Goal: Task Accomplishment & Management: Use online tool/utility

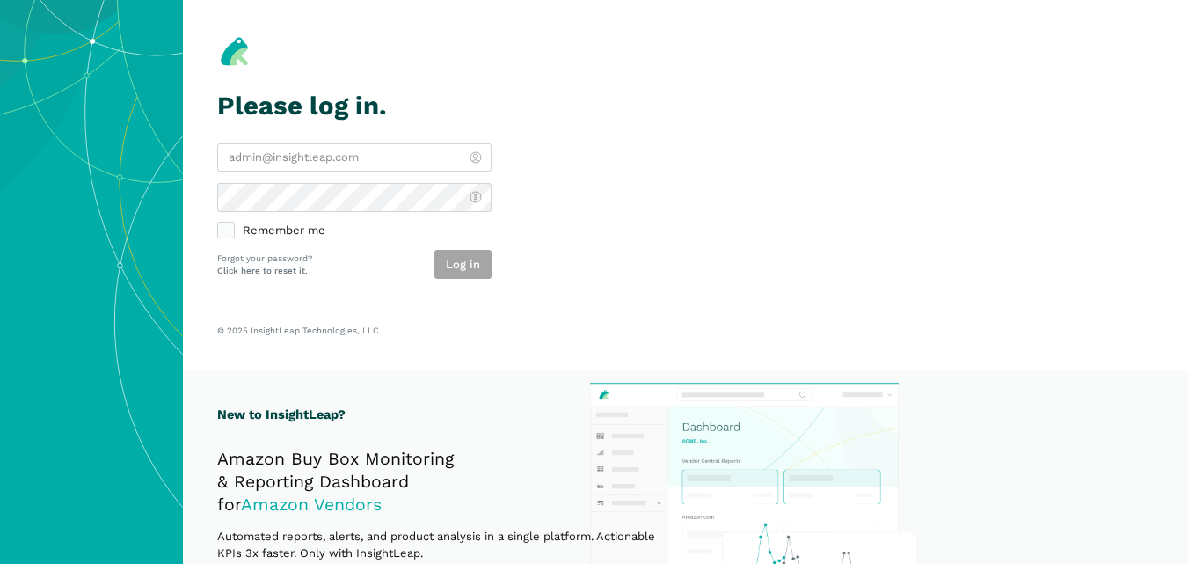
click at [447, 238] on label "Remember me" at bounding box center [354, 231] width 274 height 16
click at [218, 224] on input "Remember me" at bounding box center [217, 223] width 1 height 1
click at [420, 223] on label "Remember me" at bounding box center [354, 231] width 274 height 16
click at [218, 223] on input "Remember me" at bounding box center [217, 223] width 1 height 1
checkbox input "false"
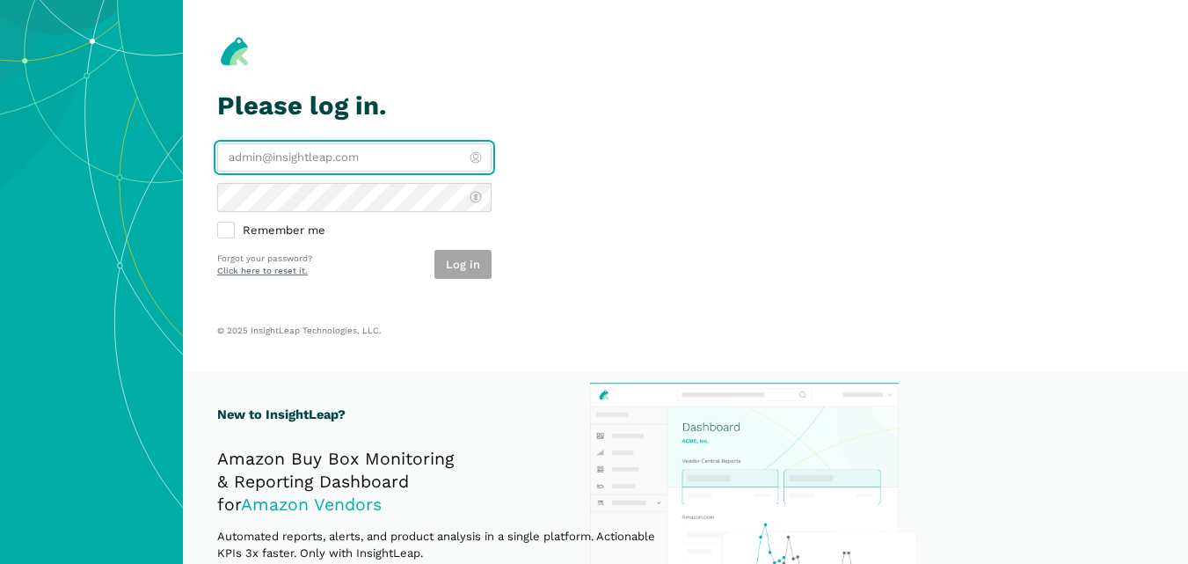
type input "[PERSON_NAME][EMAIL_ADDRESS][DOMAIN_NAME]"
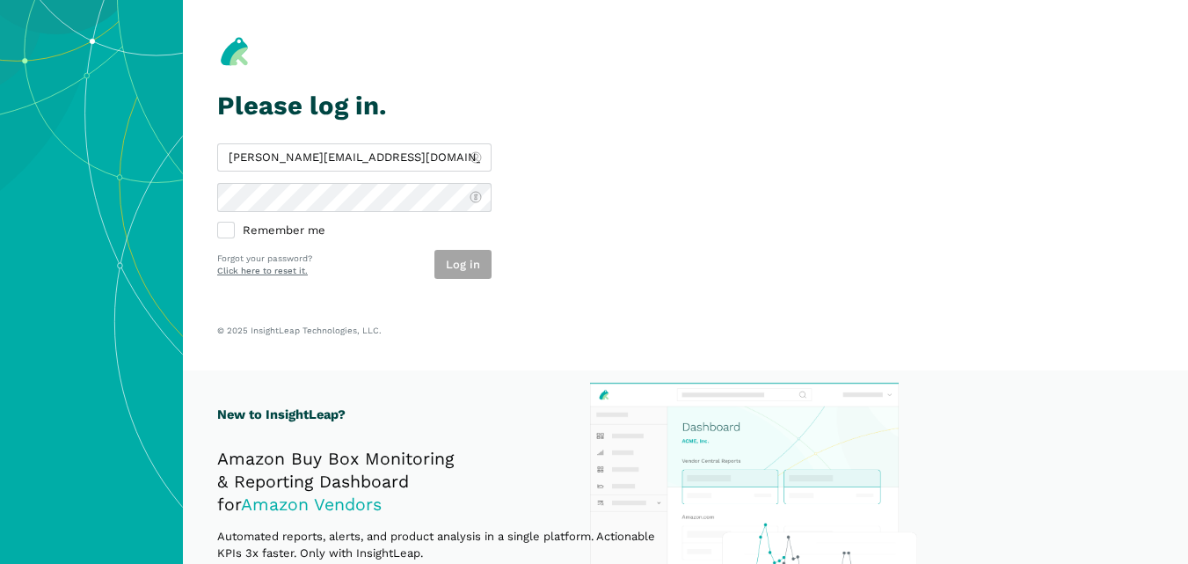
click at [367, 239] on div "charlie@bestpethouse.com Remember me Log in Forgot your password? Click here to…" at bounding box center [354, 210] width 274 height 135
click at [457, 260] on button "Log in" at bounding box center [463, 264] width 57 height 29
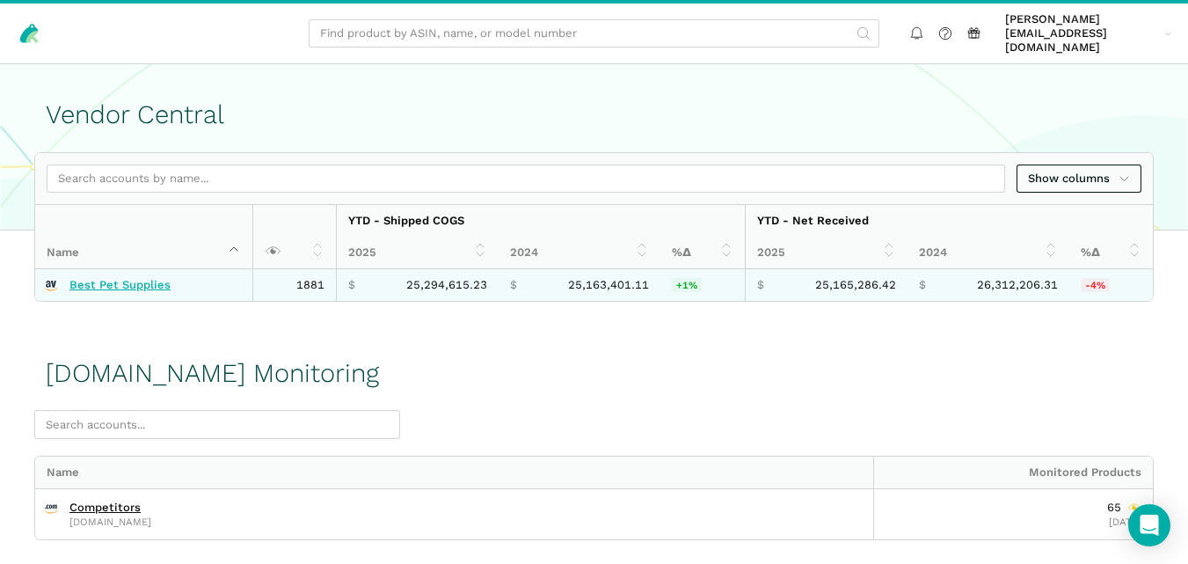
click at [154, 278] on link "Best Pet Supplies" at bounding box center [119, 285] width 101 height 14
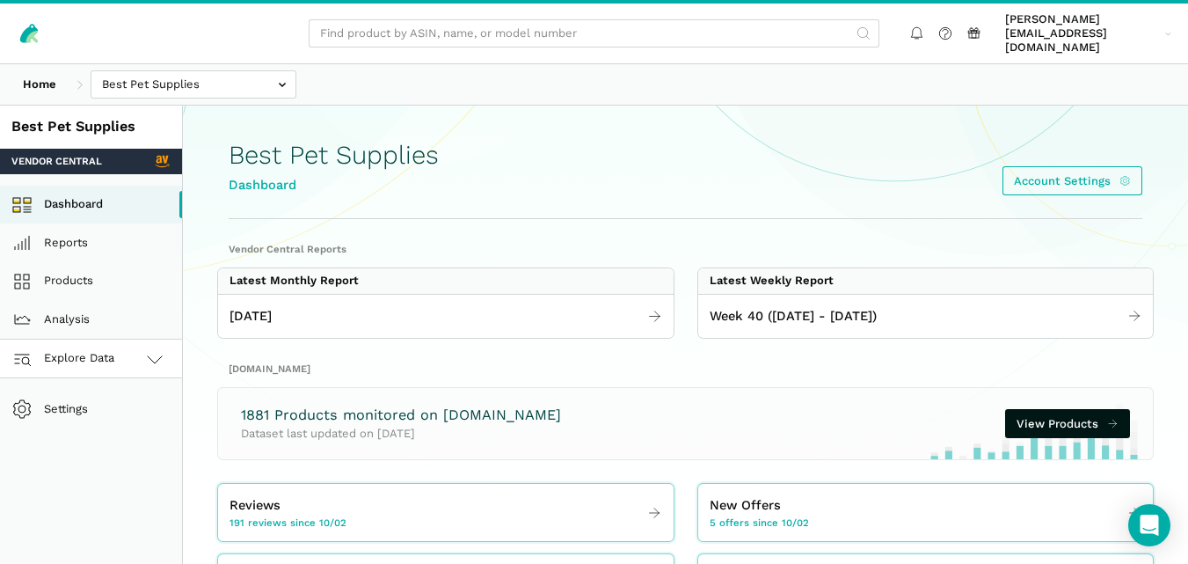
click at [121, 349] on link "Explore Data" at bounding box center [91, 359] width 182 height 39
click at [88, 421] on link "Amazon.com" at bounding box center [91, 436] width 182 height 39
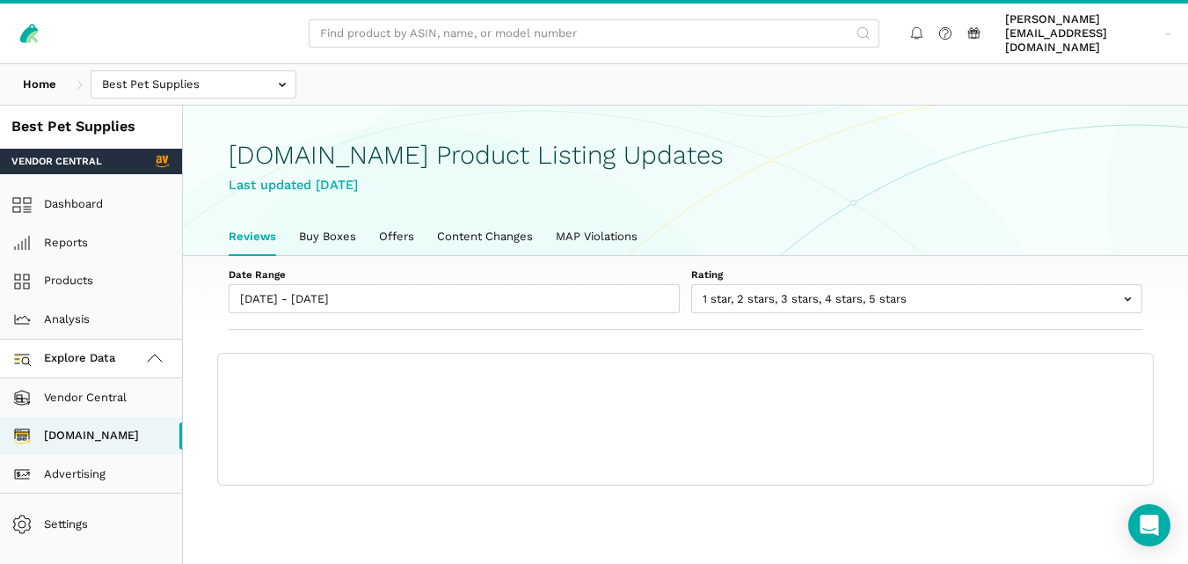
scroll to position [6, 0]
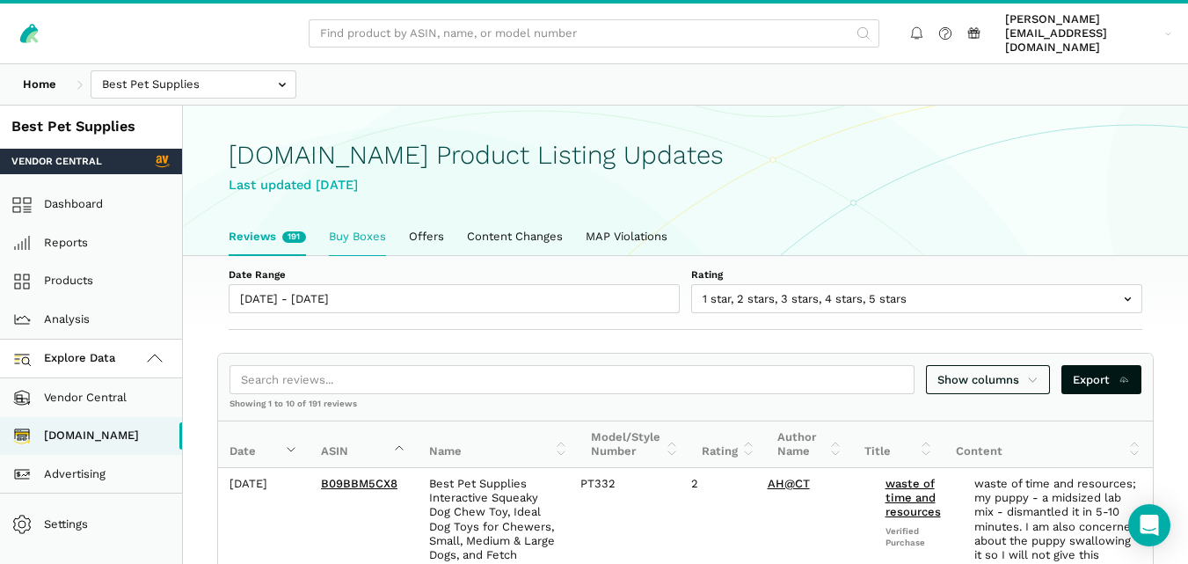
click at [362, 231] on link "Buy Boxes" at bounding box center [358, 236] width 80 height 37
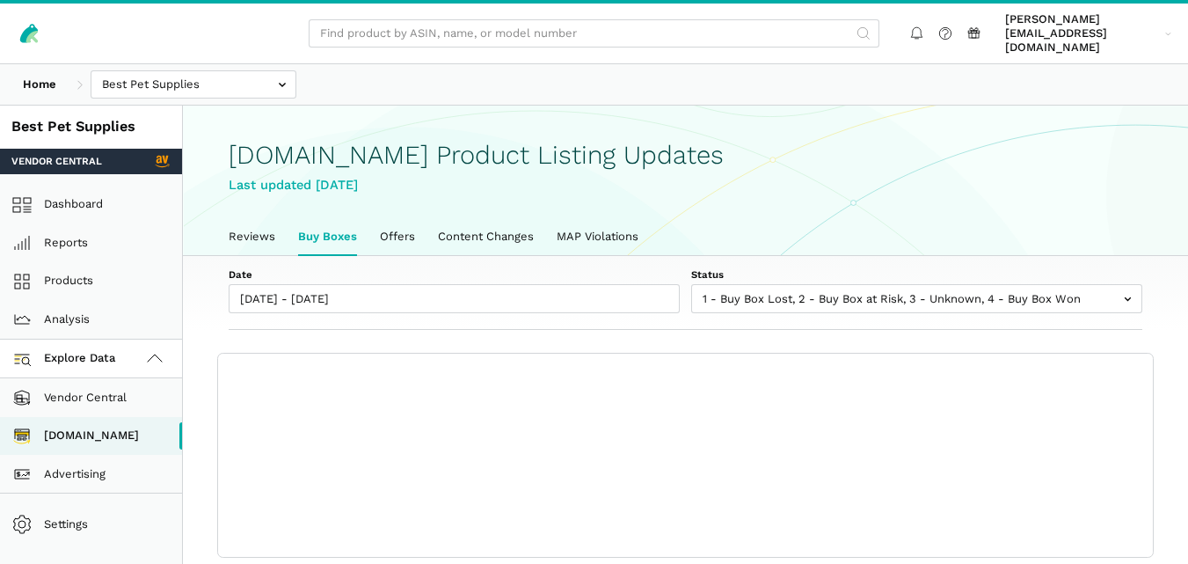
scroll to position [6, 0]
click at [728, 388] on div "Show columns Export Showing 0 to 0 of 0 buy boxes Date Status 7-Day LBB ASIN Na…" at bounding box center [685, 455] width 935 height 202
click at [267, 221] on link "Reviews" at bounding box center [251, 236] width 69 height 37
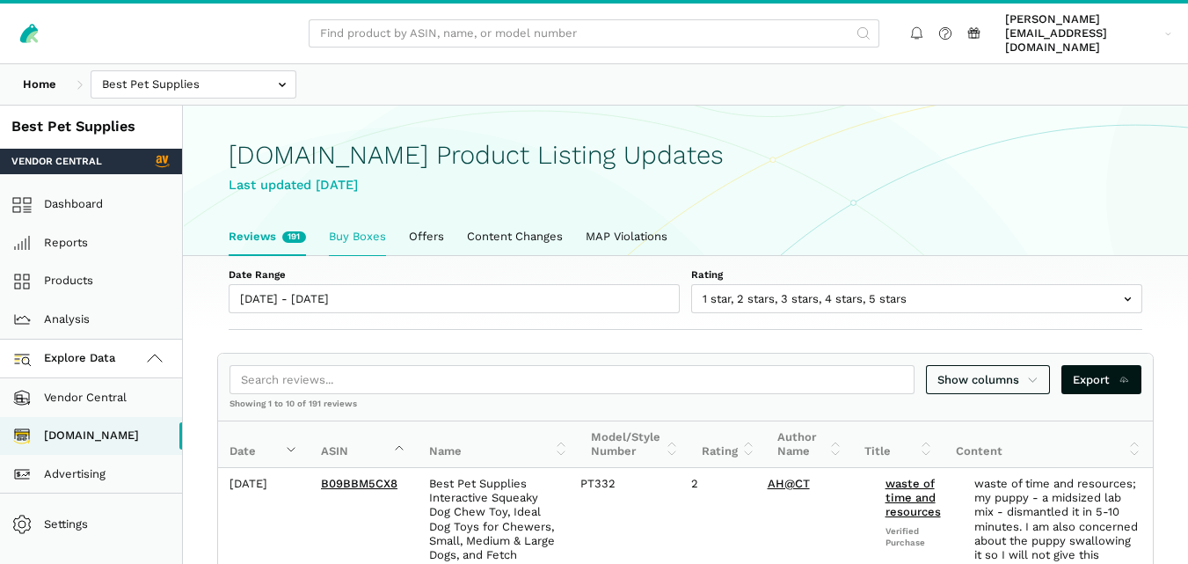
click at [331, 219] on link "Buy Boxes" at bounding box center [358, 236] width 80 height 37
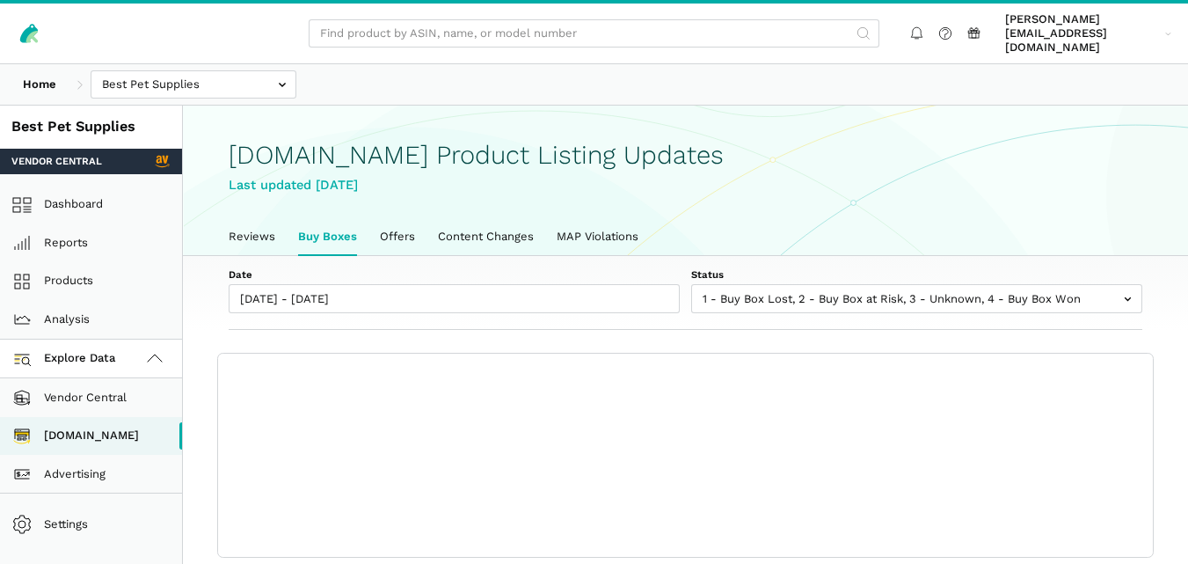
scroll to position [6, 0]
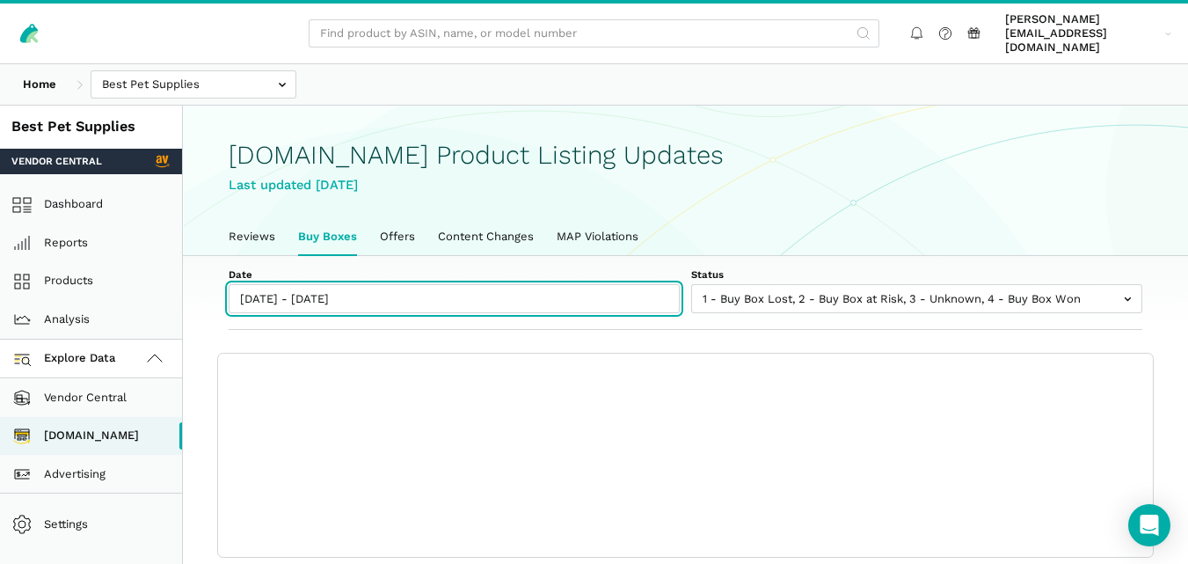
type input "10/02/2025"
type input "10/09/2025"
click at [343, 284] on input "10/02/2025 - 10/09/2025" at bounding box center [454, 298] width 451 height 29
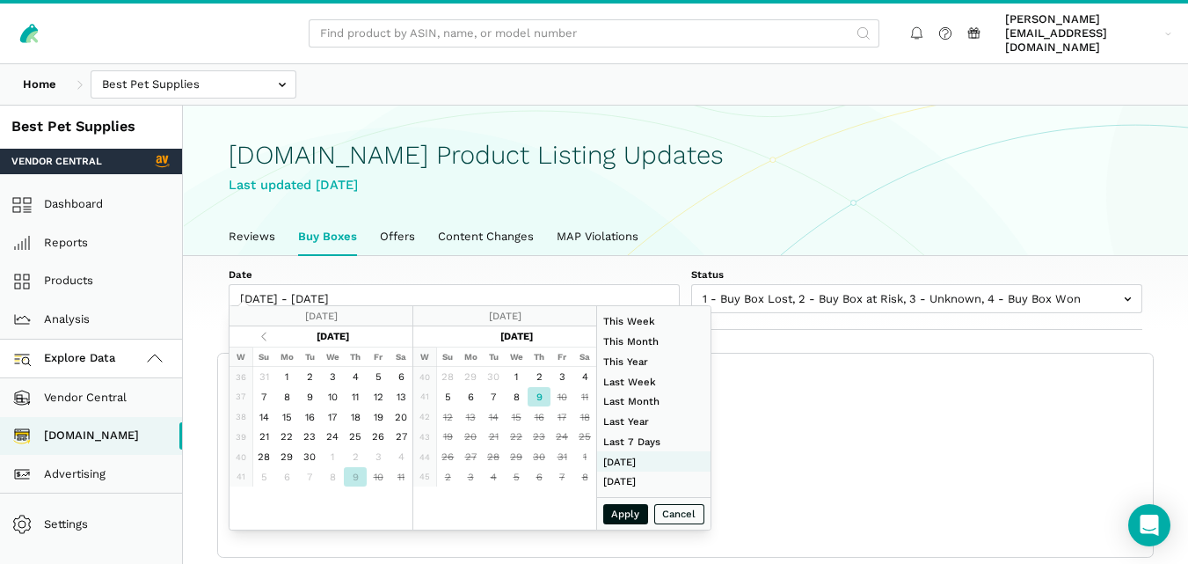
type input "09/21/2025"
type input "09/27/2025"
type input "08/01/2025"
type input "08/31/2025"
type input "10/09/2025"
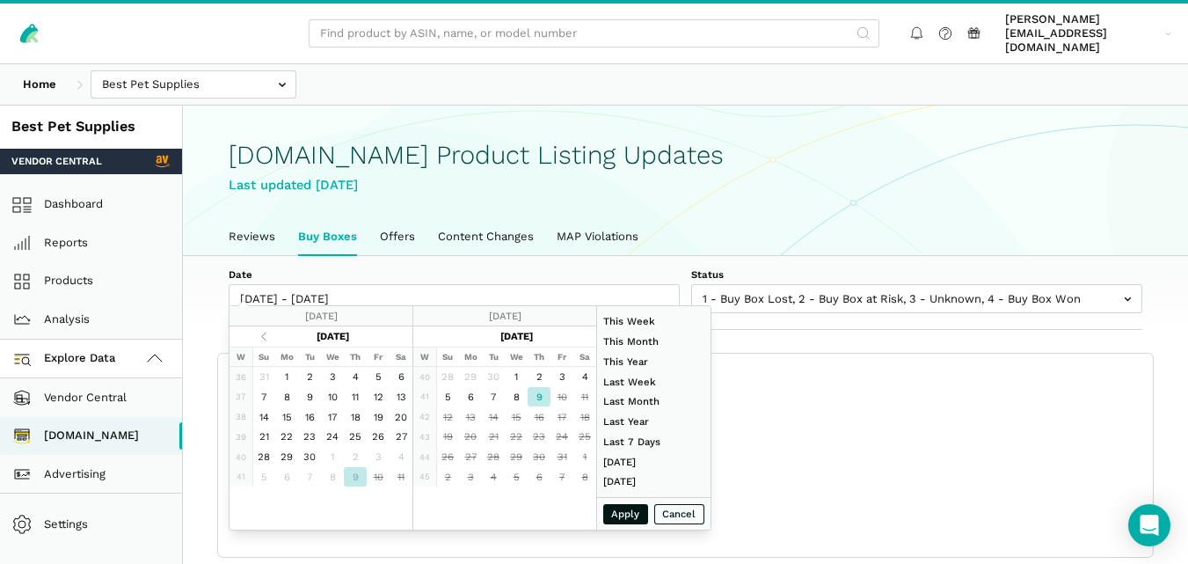
type input "10/09/2025"
click at [625, 517] on button "Apply" at bounding box center [626, 514] width 46 height 20
type input "10/09/2025 - 10/09/2025"
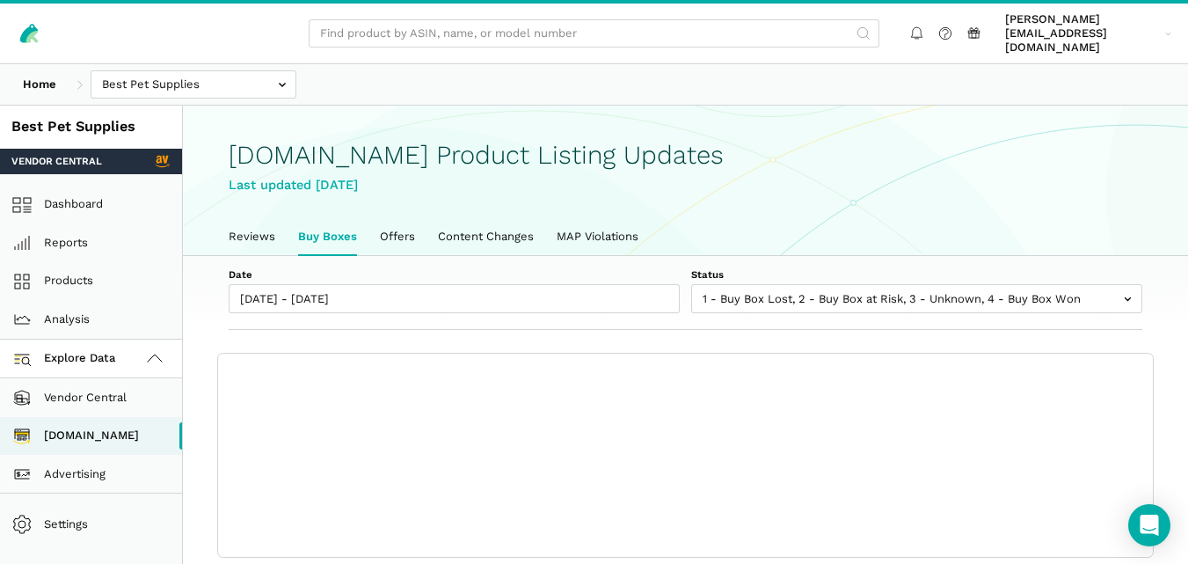
click at [625, 517] on div "Show columns Export Showing 0 to 0 of 0 buy boxes Date Status 7-Day LBB ASIN Na…" at bounding box center [685, 455] width 935 height 202
click at [502, 317] on section "Date 10/09/2025 - 10/09/2025 Status 1 - Buy Box Lost 2 - Buy Box at Risk 3 - Un…" at bounding box center [686, 407] width 1006 height 302
click at [266, 218] on link "Reviews" at bounding box center [251, 236] width 69 height 37
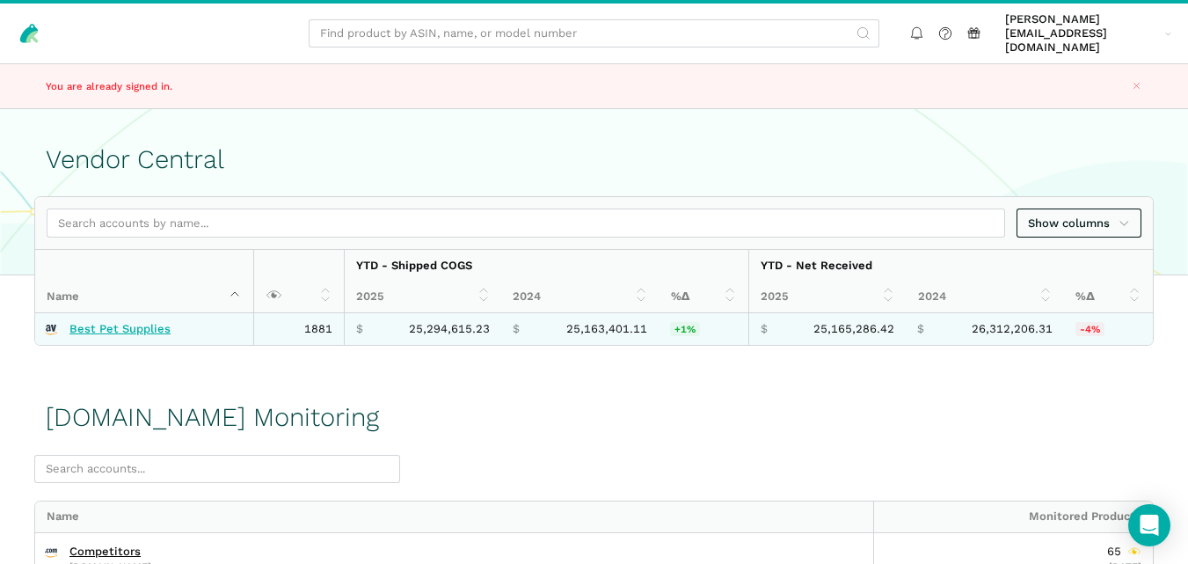
click at [128, 322] on link "Best Pet Supplies" at bounding box center [119, 329] width 101 height 14
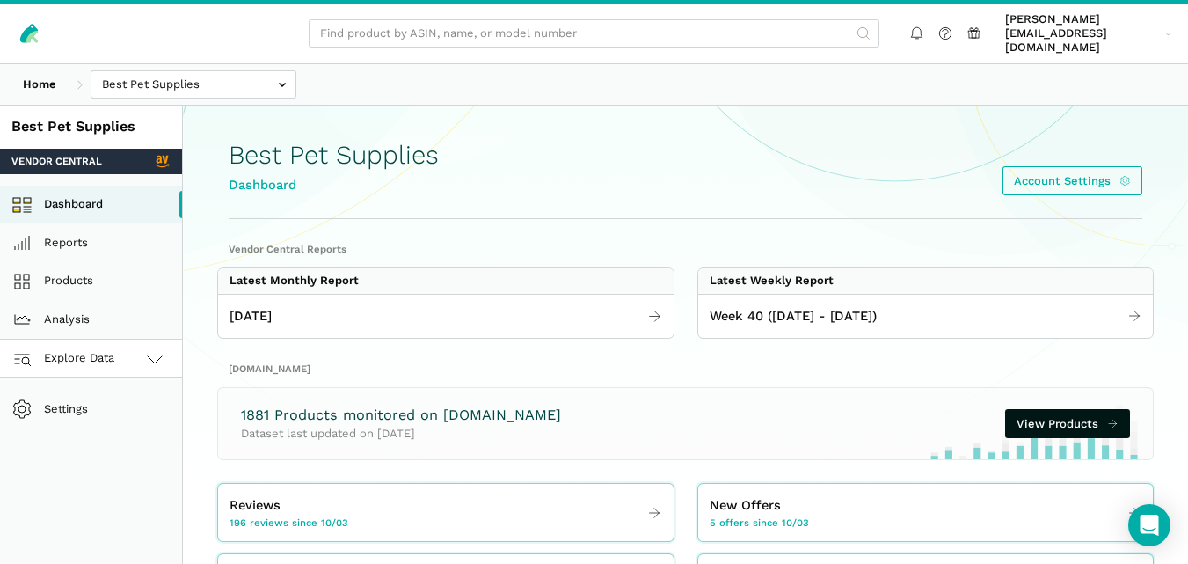
click at [96, 348] on span "Explore Data" at bounding box center [67, 358] width 98 height 21
click at [79, 420] on link "[DOMAIN_NAME]" at bounding box center [91, 436] width 182 height 39
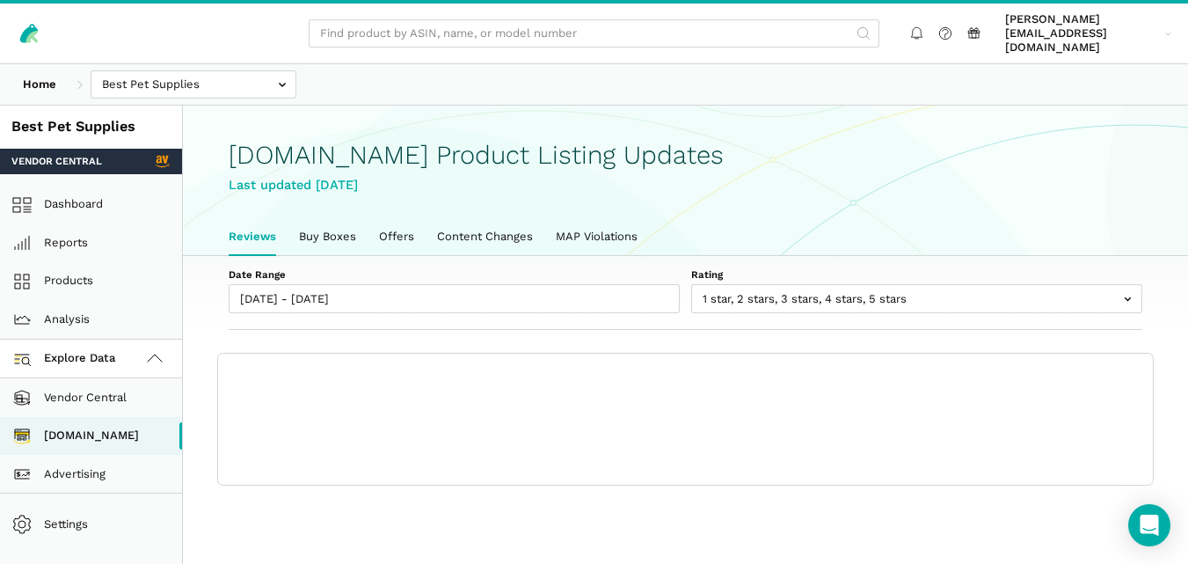
scroll to position [6, 0]
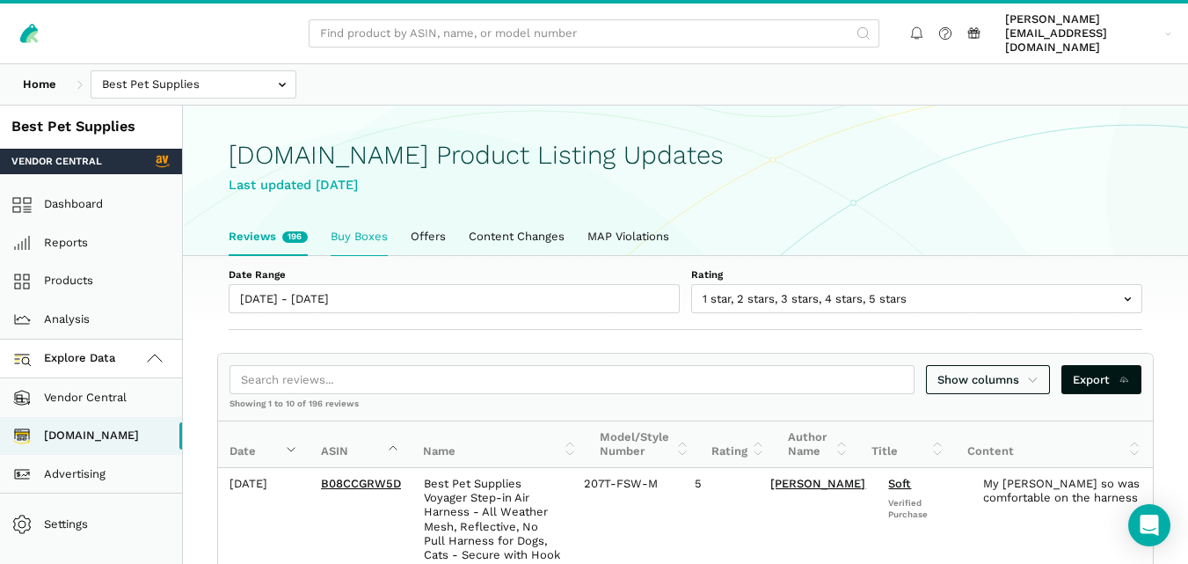
click at [359, 223] on link "Buy Boxes" at bounding box center [359, 236] width 80 height 37
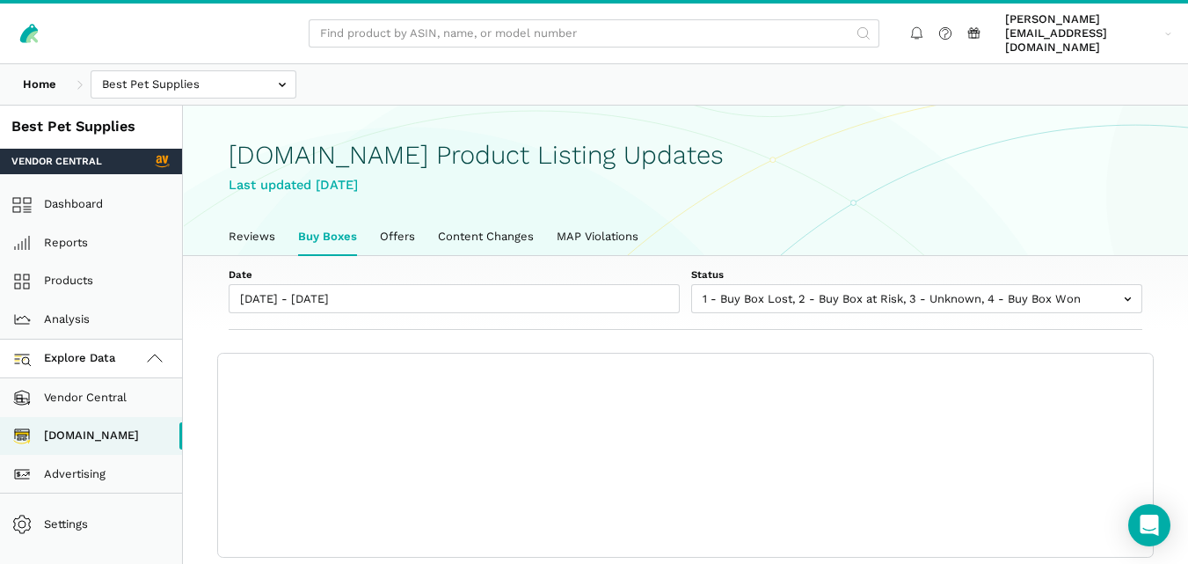
scroll to position [6, 0]
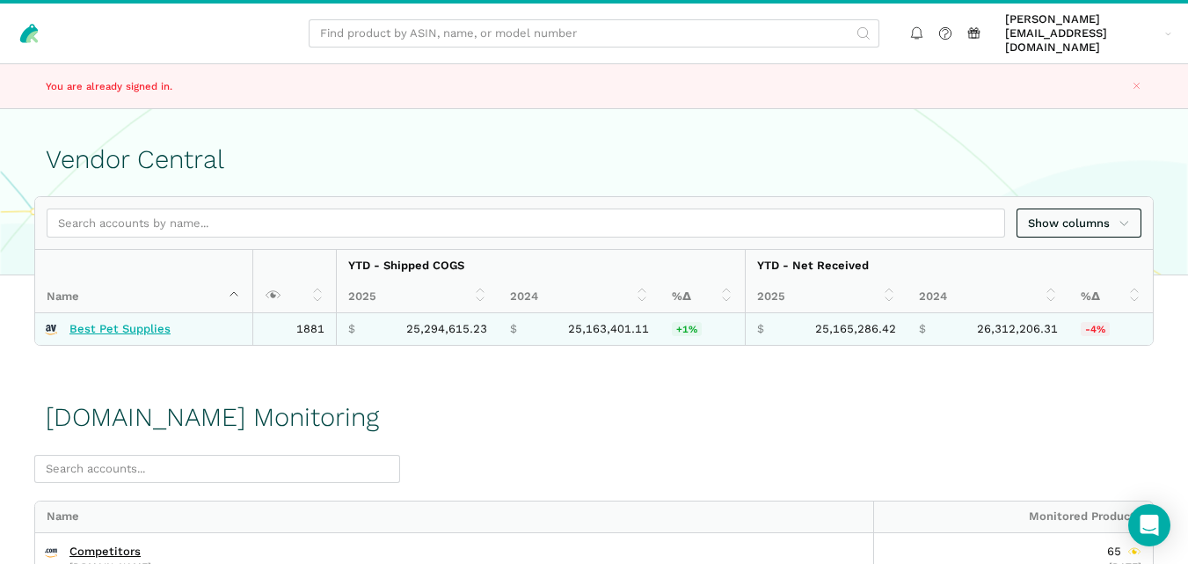
click at [135, 322] on link "Best Pet Supplies" at bounding box center [119, 329] width 101 height 14
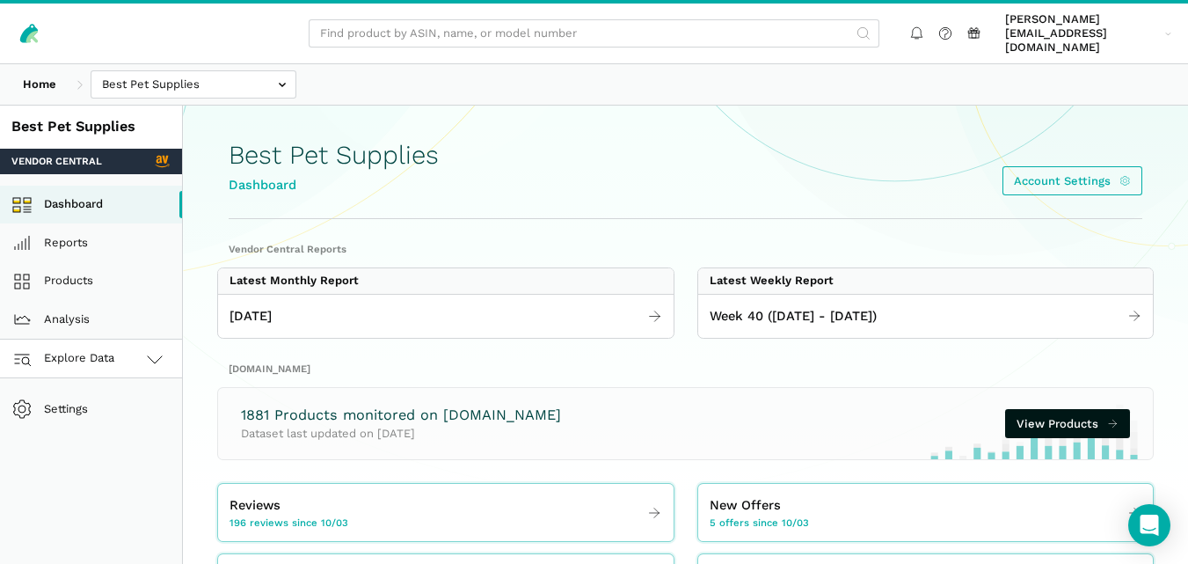
click at [139, 340] on link "Explore Data" at bounding box center [91, 359] width 182 height 39
click at [101, 418] on link "[DOMAIN_NAME]" at bounding box center [91, 436] width 182 height 39
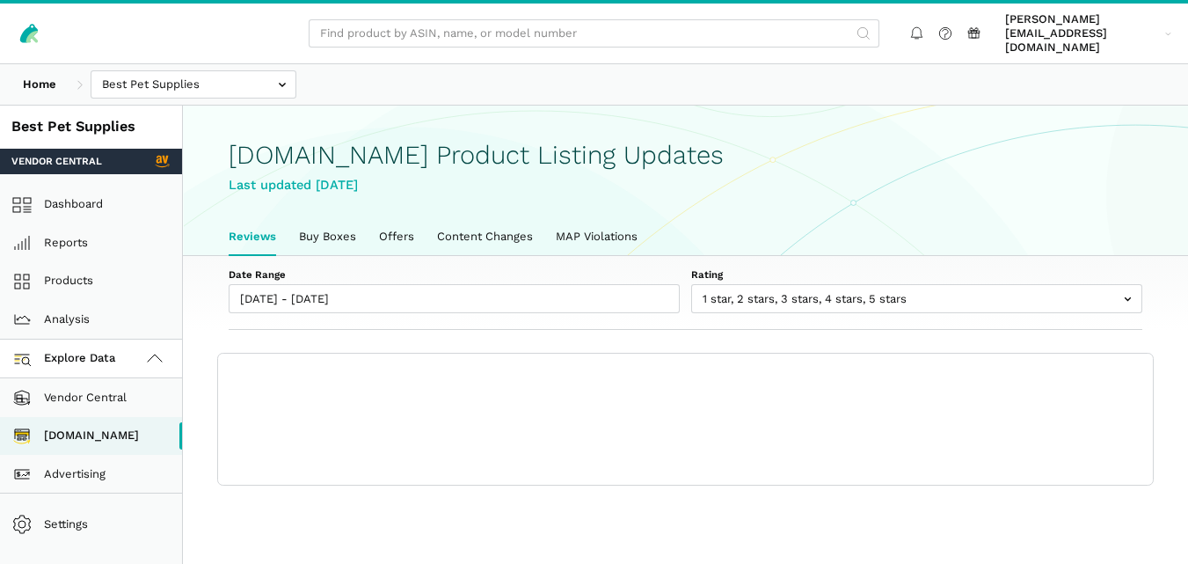
scroll to position [6, 0]
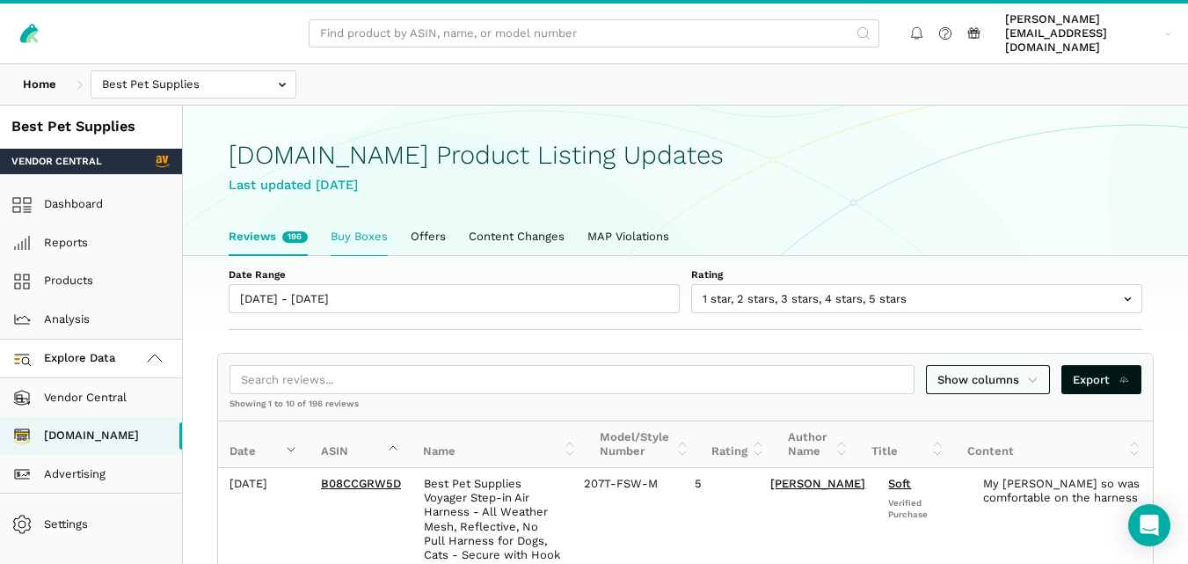
click at [381, 227] on link "Buy Boxes" at bounding box center [359, 236] width 80 height 37
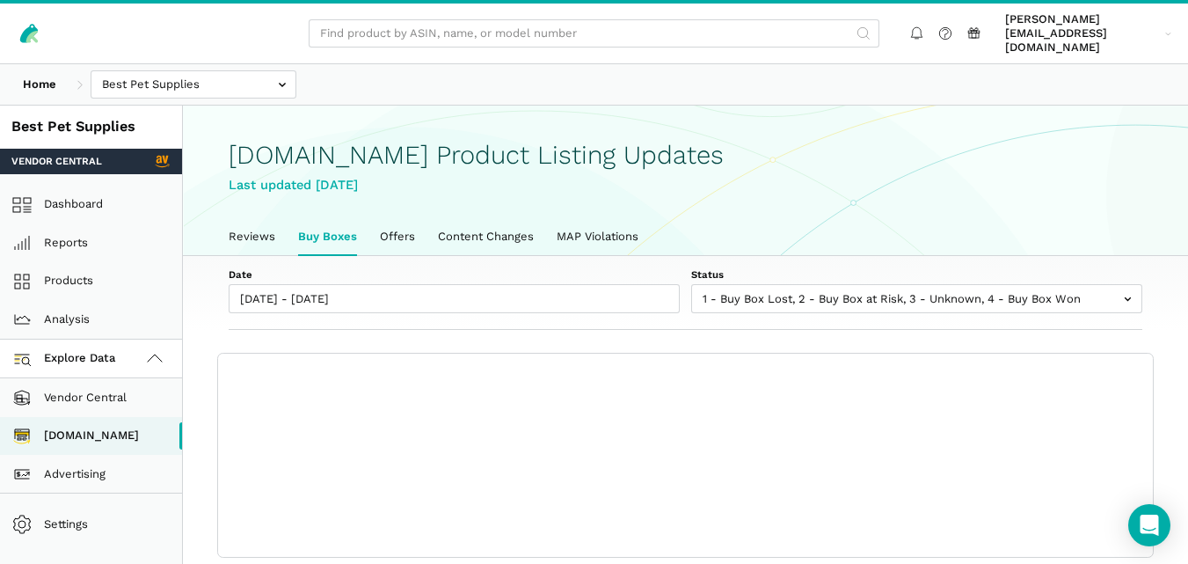
scroll to position [6, 0]
click at [479, 179] on div "Last updated [DATE]" at bounding box center [686, 185] width 914 height 20
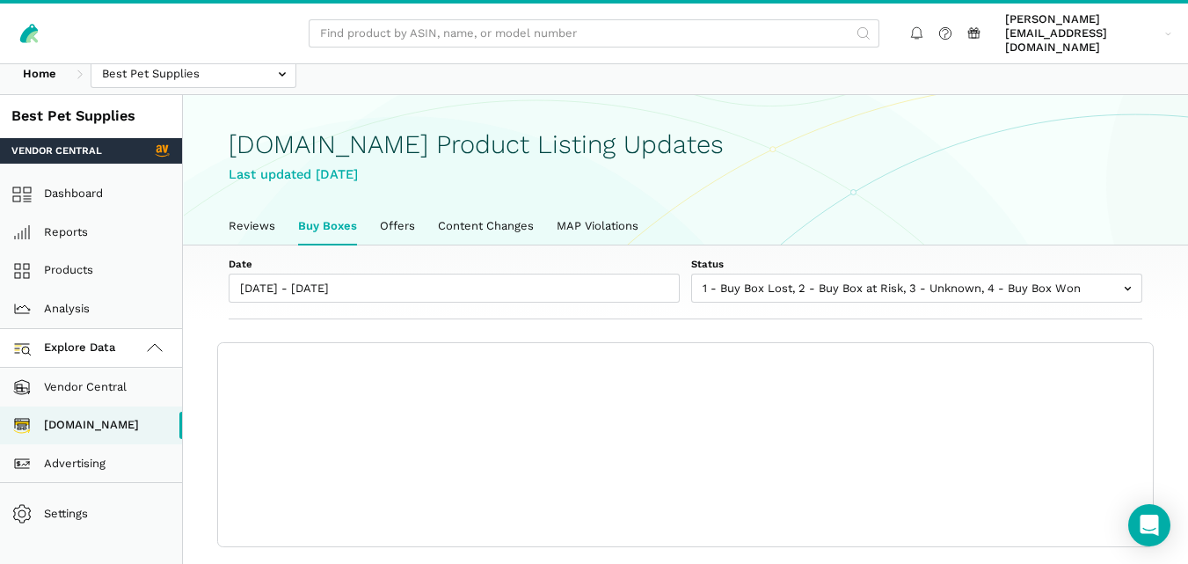
scroll to position [18, 0]
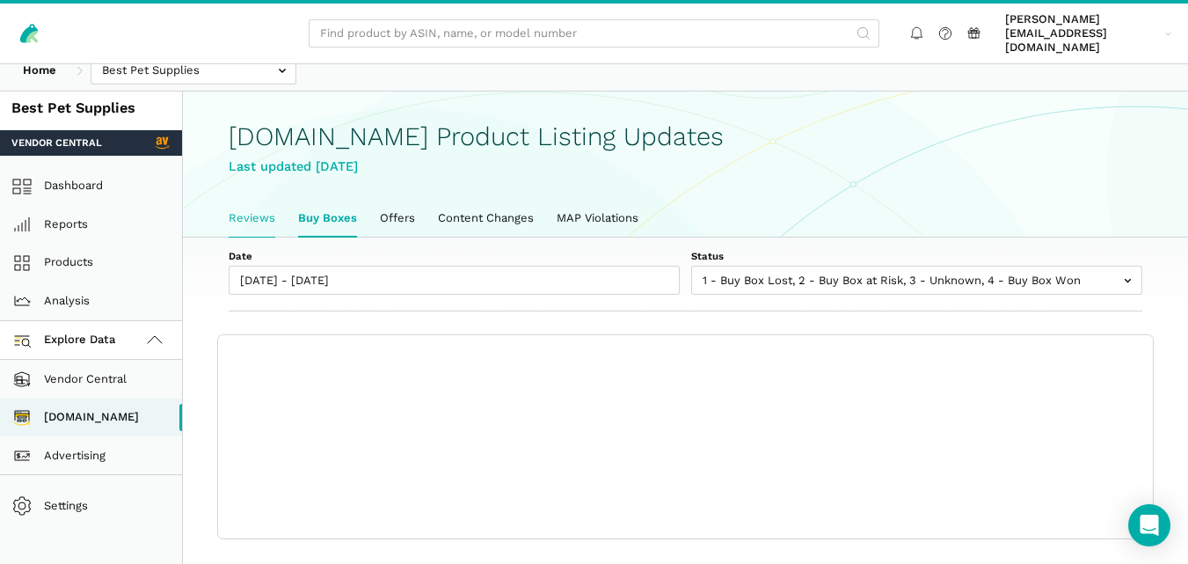
click at [260, 206] on link "Reviews" at bounding box center [251, 218] width 69 height 37
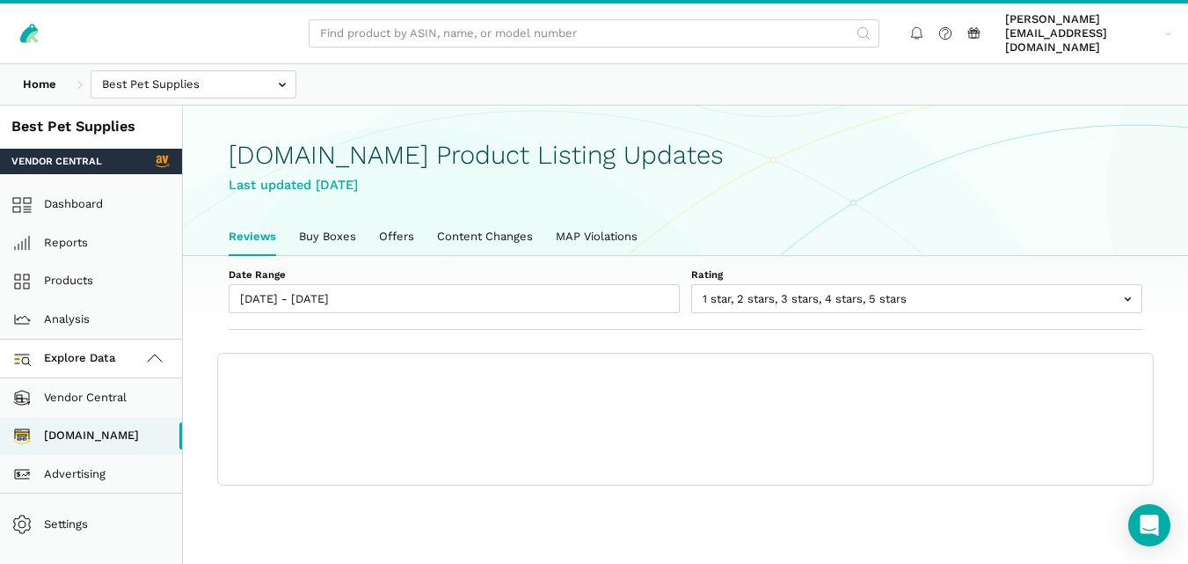
scroll to position [6, 0]
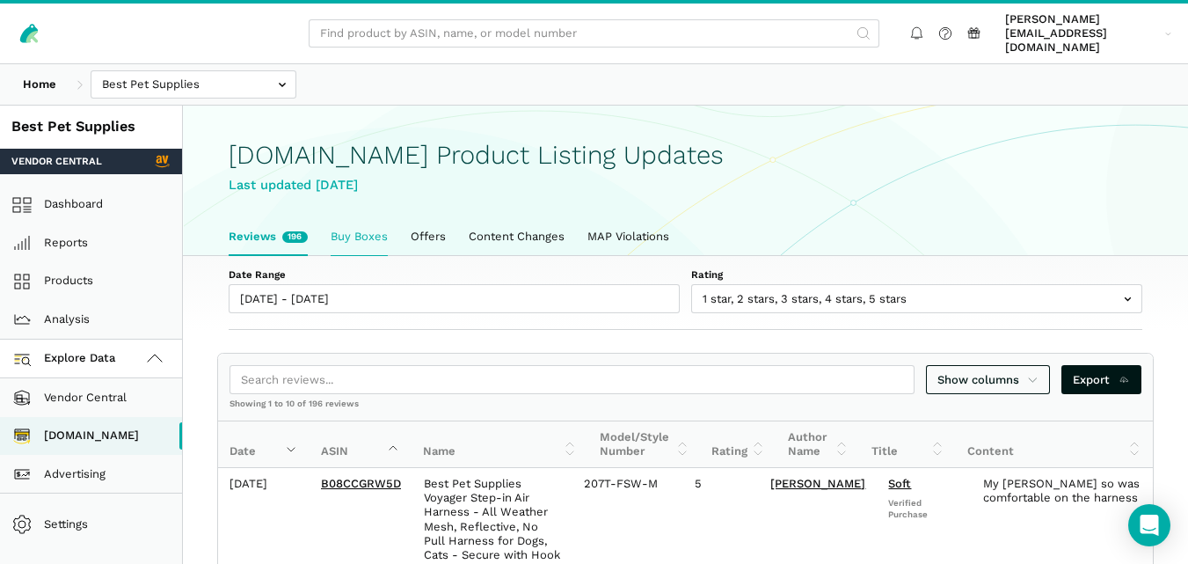
click at [374, 218] on link "Buy Boxes" at bounding box center [359, 236] width 80 height 37
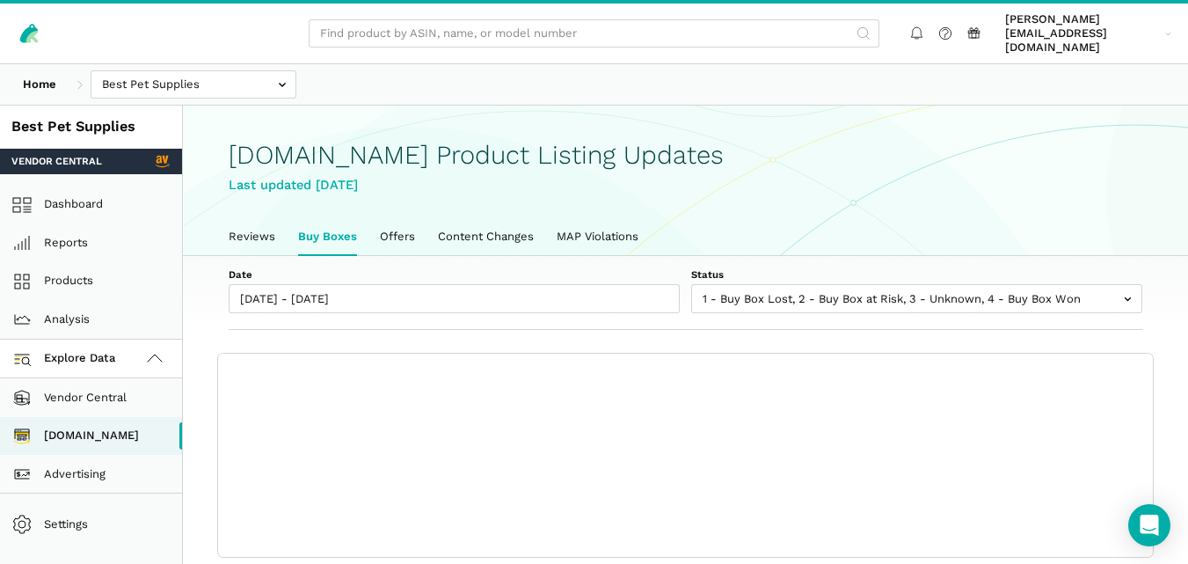
scroll to position [6, 0]
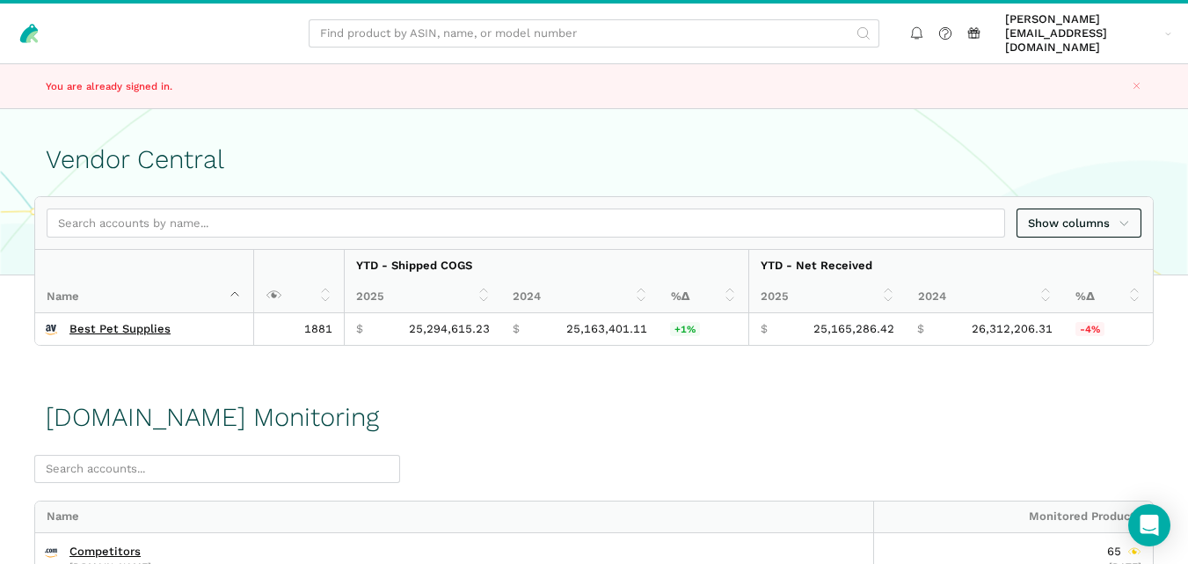
click at [760, 159] on h1 "Vendor Central" at bounding box center [594, 159] width 1097 height 29
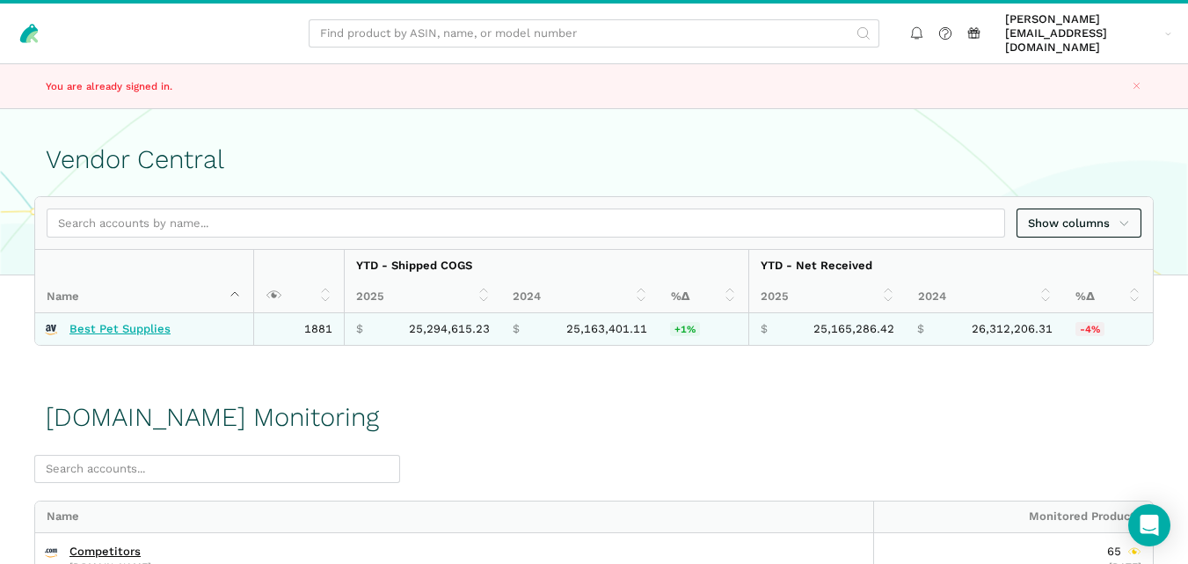
click at [146, 322] on link "Best Pet Supplies" at bounding box center [119, 329] width 101 height 14
click at [143, 322] on link "Best Pet Supplies" at bounding box center [119, 329] width 101 height 14
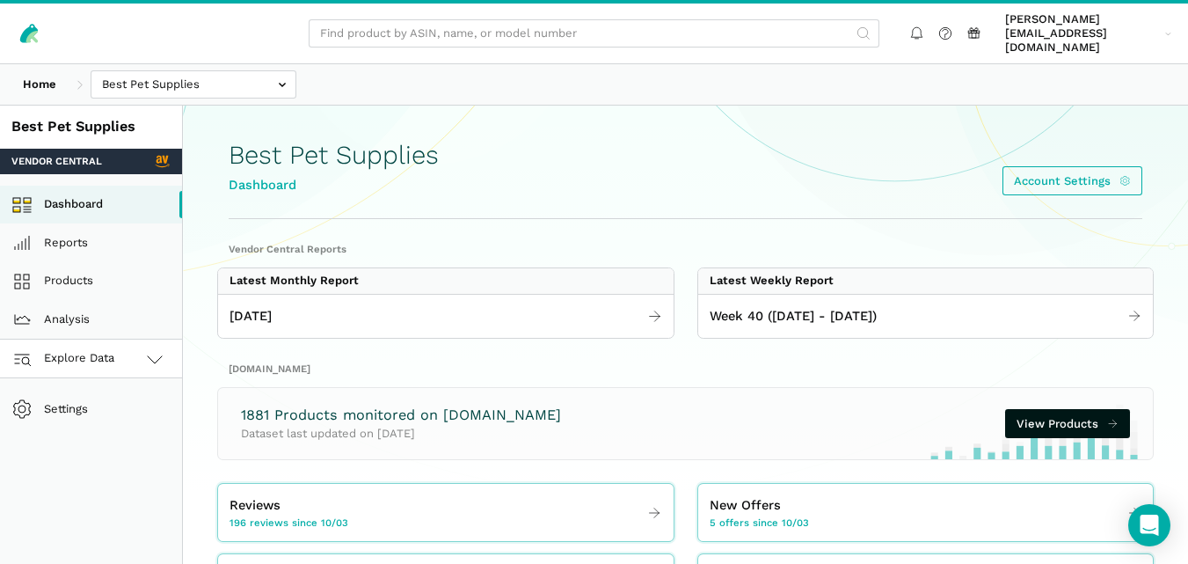
click at [134, 340] on link "Explore Data" at bounding box center [91, 359] width 182 height 39
click at [113, 417] on link "Amazon.com" at bounding box center [91, 436] width 182 height 39
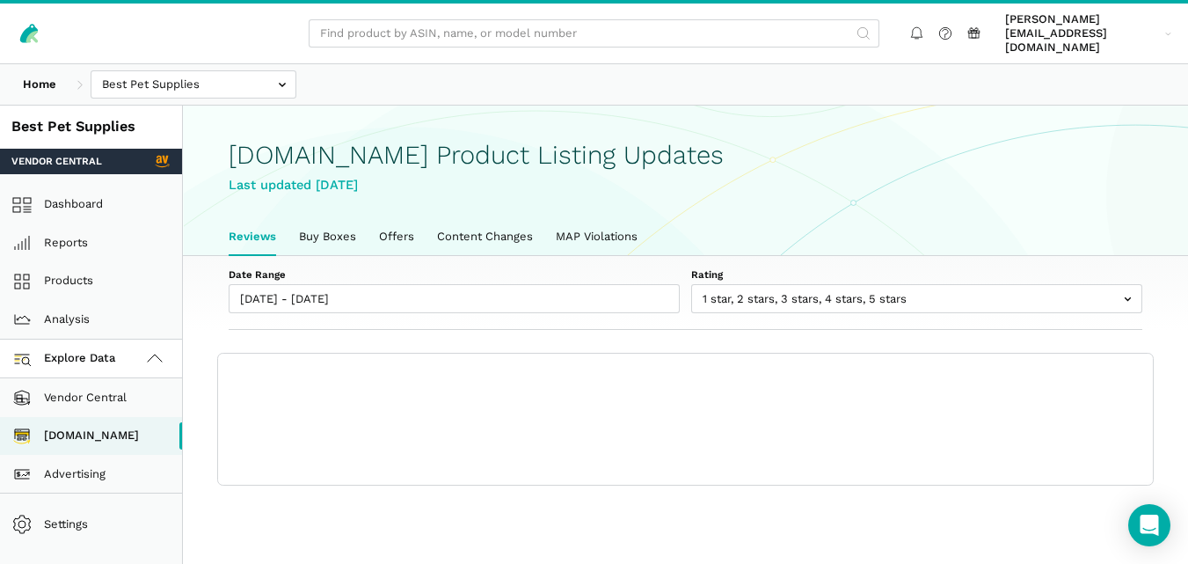
scroll to position [6, 0]
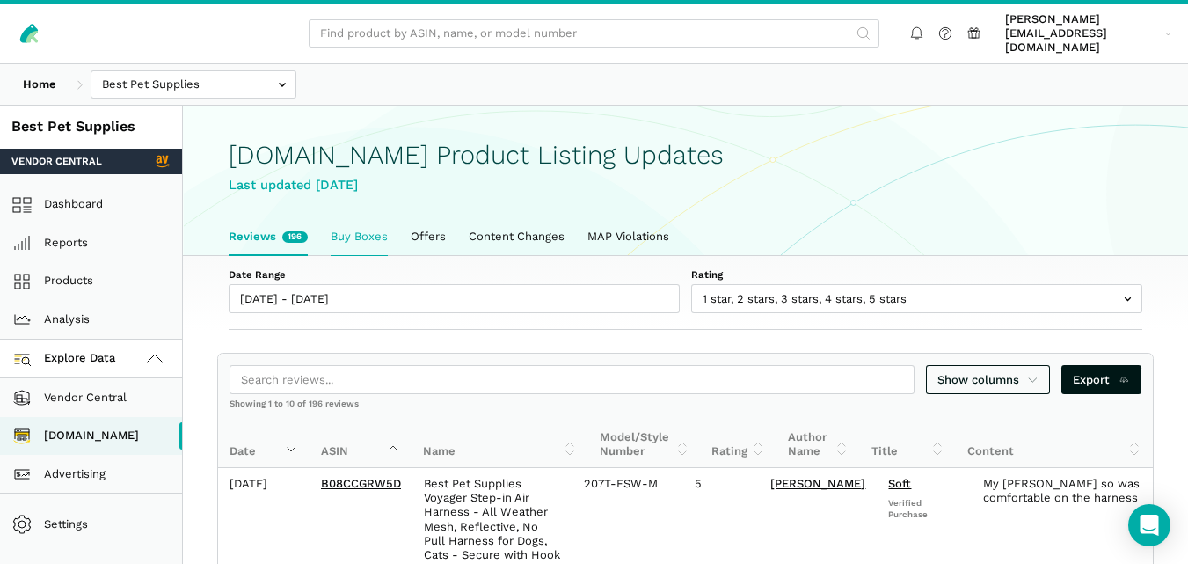
click at [378, 231] on link "Buy Boxes" at bounding box center [359, 236] width 80 height 37
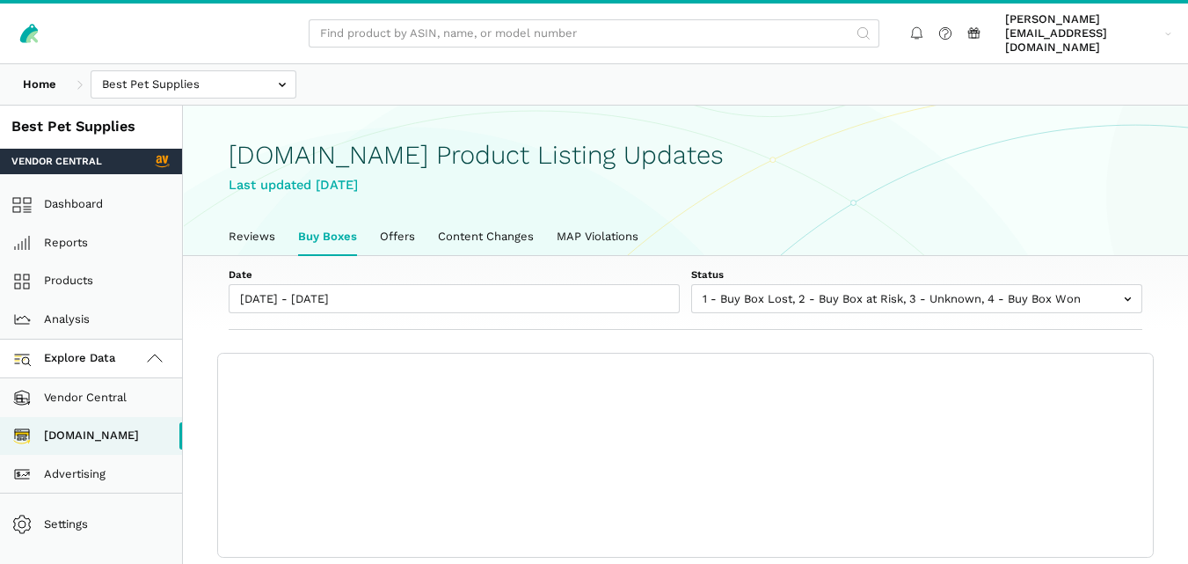
scroll to position [6, 0]
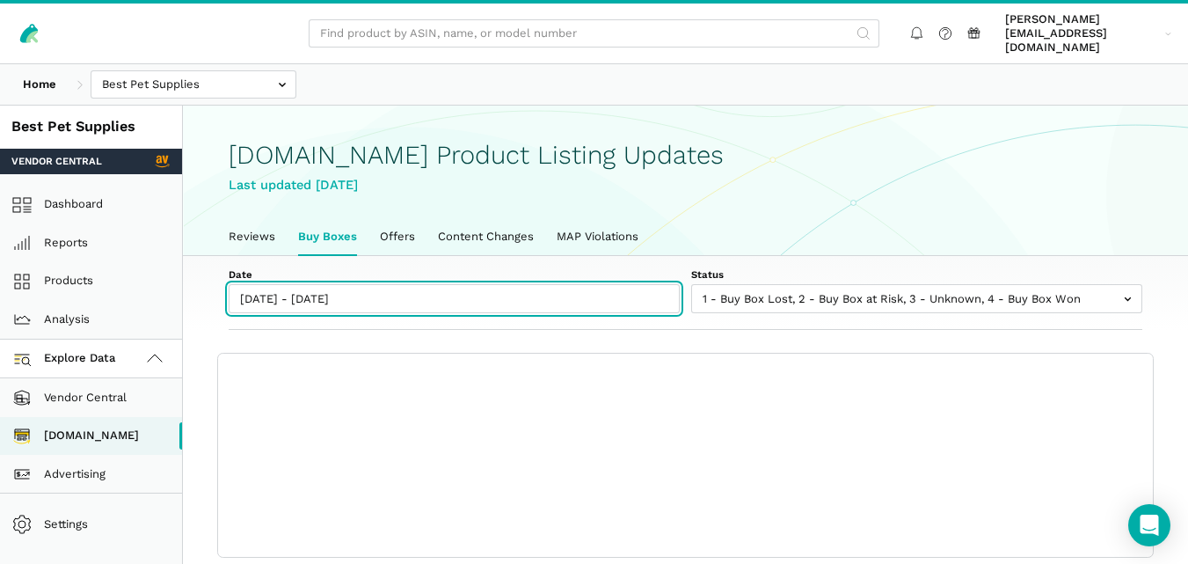
type input "[DATE]"
click at [399, 284] on input "[DATE] - [DATE]" at bounding box center [454, 298] width 451 height 29
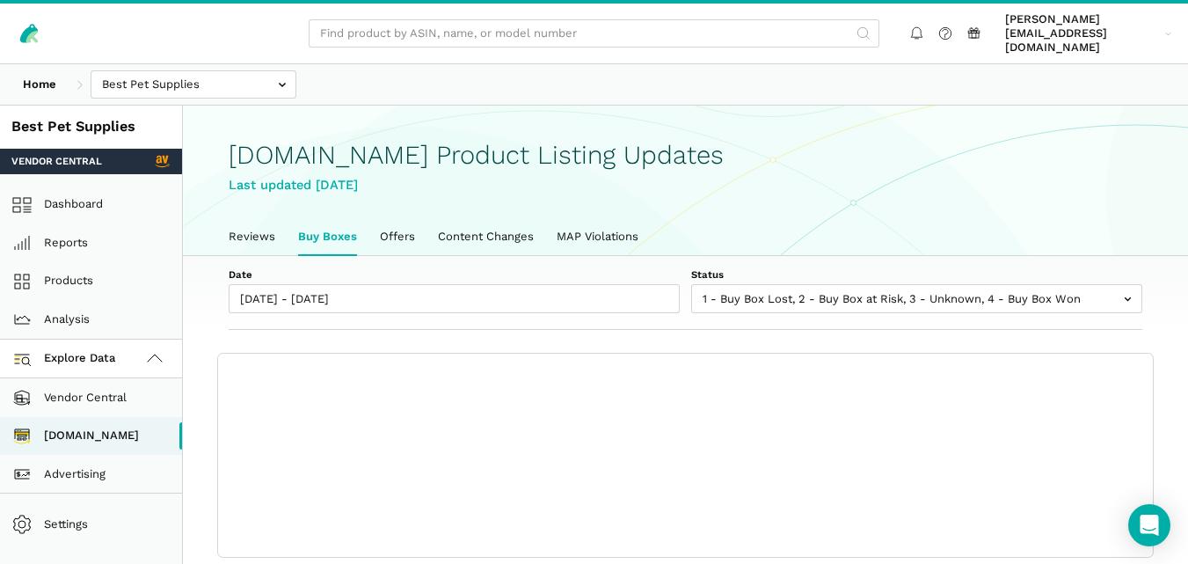
click at [750, 267] on label "Status" at bounding box center [916, 274] width 451 height 14
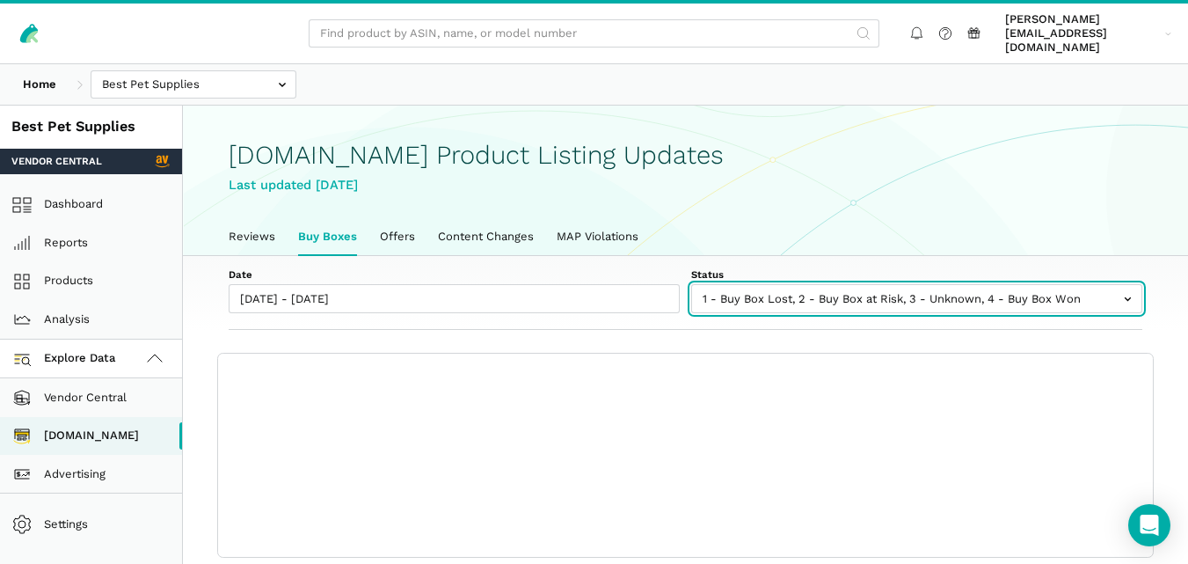
click at [750, 284] on select "1 - Buy Box Lost 2 - Buy Box at Risk 3 - Unknown 4 - Buy Box Won" at bounding box center [916, 289] width 451 height 11
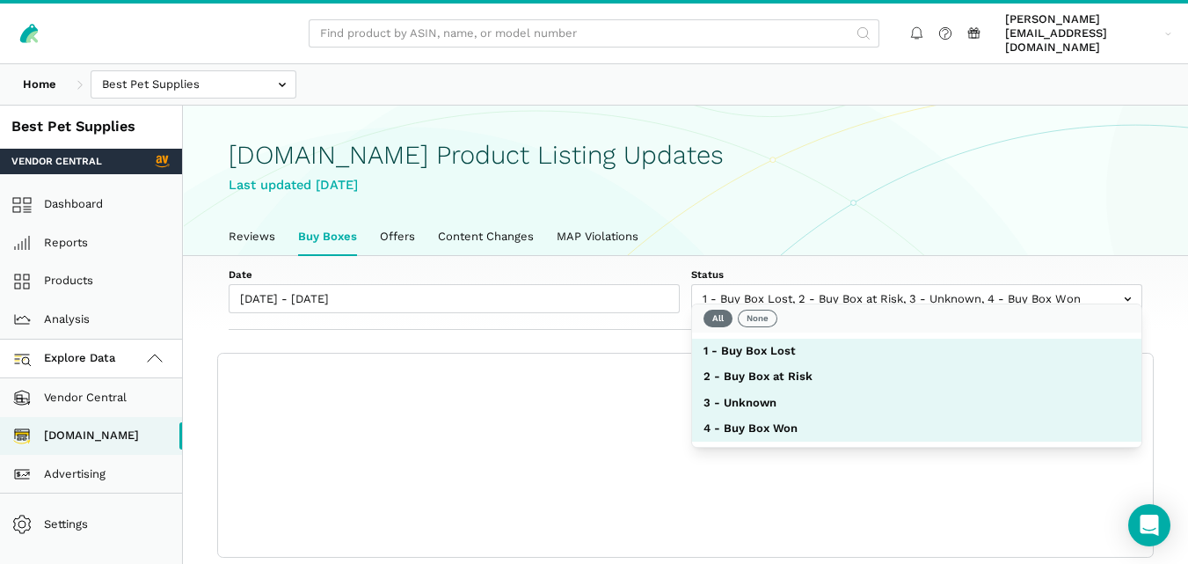
click at [650, 267] on label "Date" at bounding box center [454, 274] width 451 height 14
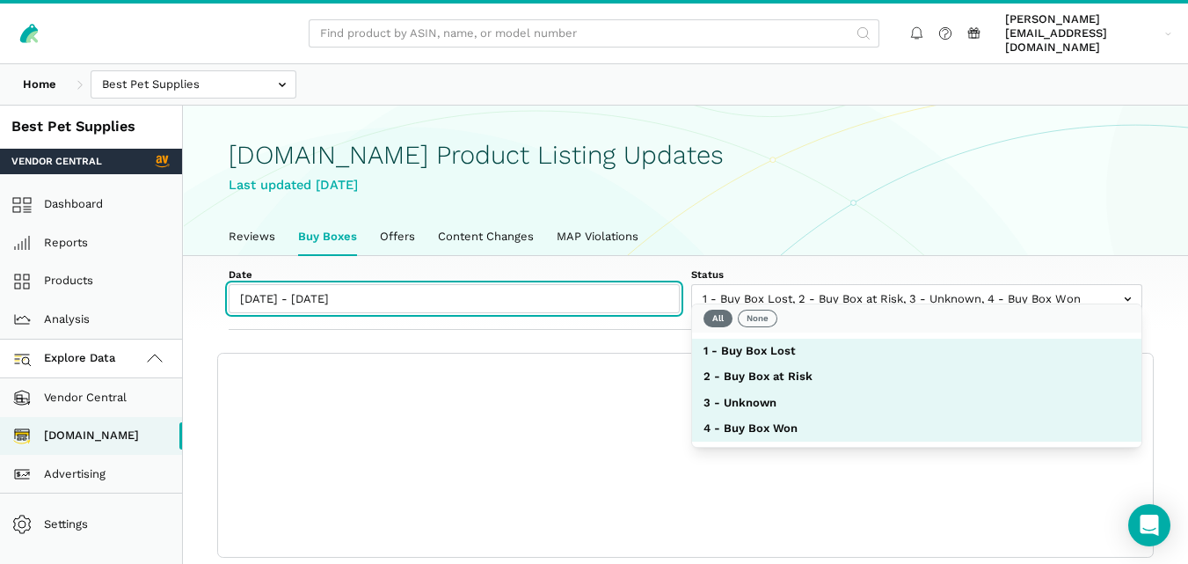
click at [650, 284] on input "[DATE] - [DATE]" at bounding box center [454, 298] width 451 height 29
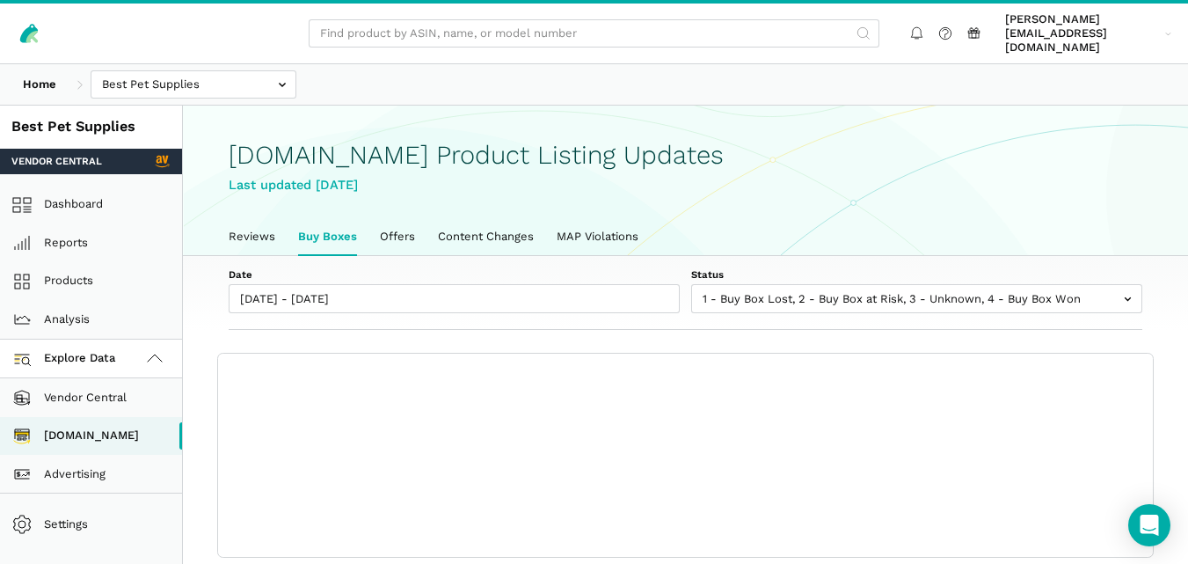
click at [1181, 317] on section "Date 10/03/2025 - 10/09/2025 Status 1 - Buy Box Lost 2 - Buy Box at Risk 3 - Un…" at bounding box center [686, 407] width 1006 height 302
click at [642, 267] on label "Date" at bounding box center [454, 274] width 451 height 14
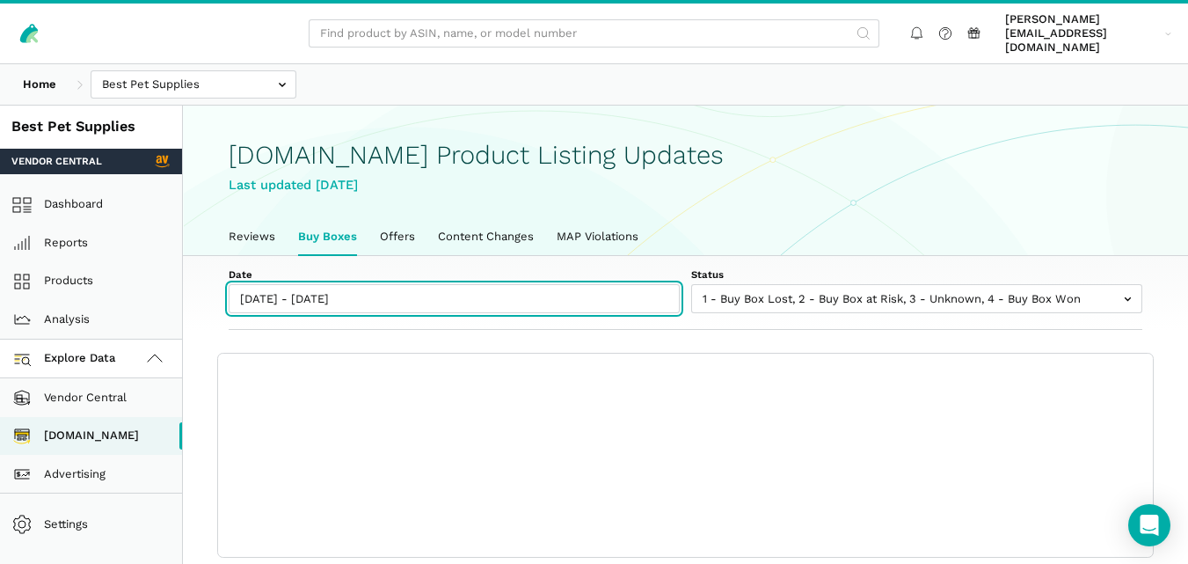
click at [642, 284] on input "[DATE] - [DATE]" at bounding box center [454, 298] width 451 height 29
type input "[DATE]"
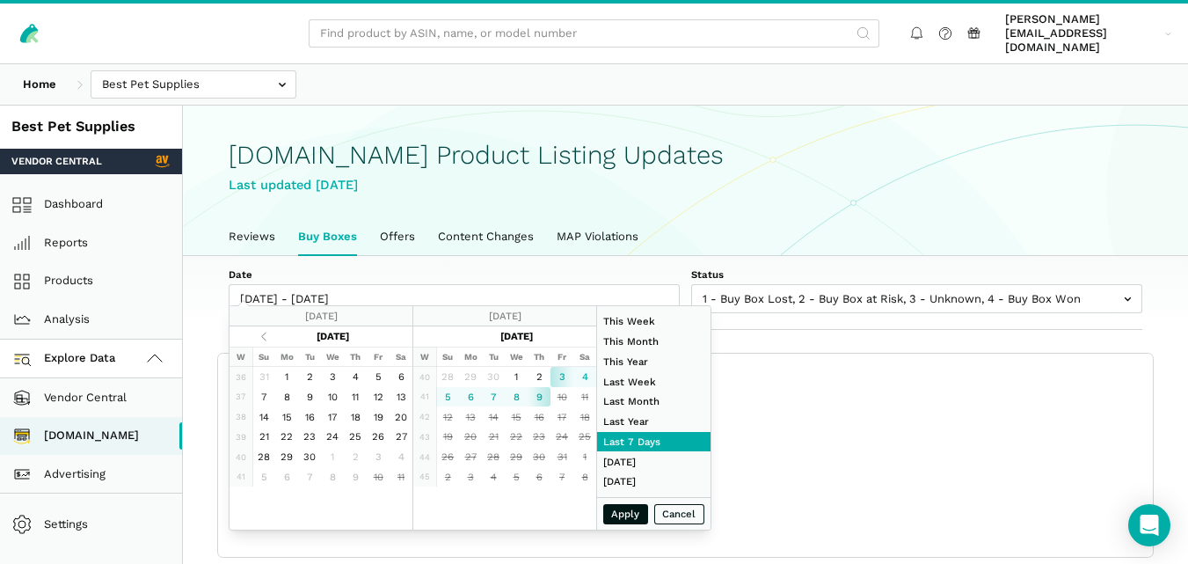
click at [651, 267] on label "Date" at bounding box center [454, 274] width 451 height 14
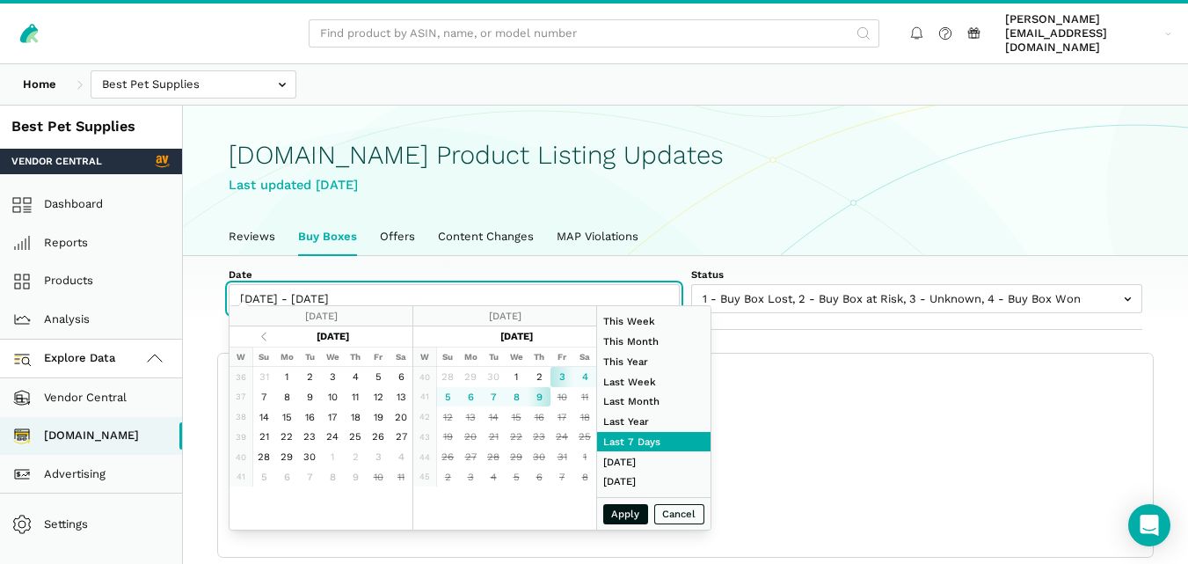
click at [651, 284] on input "[DATE] - [DATE]" at bounding box center [454, 298] width 451 height 29
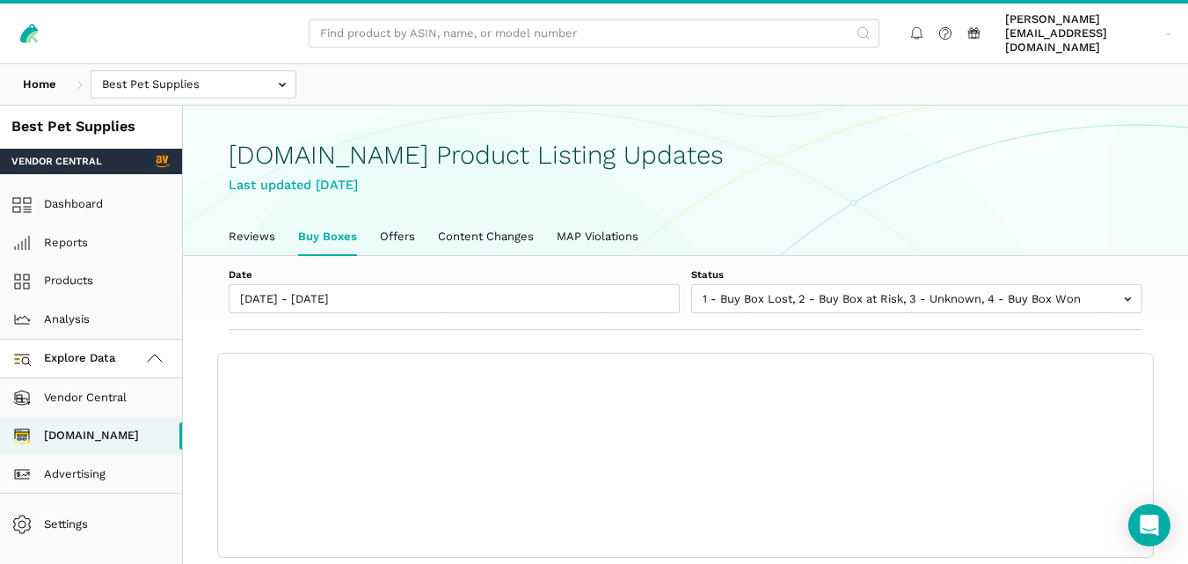
click at [1176, 363] on section "Show columns Export Showing 0 to 0 of 0 buy boxes Date Status 7-Day LBB ASIN Na…" at bounding box center [686, 455] width 1006 height 204
click at [1176, 371] on section "Show columns Export Showing 0 to 0 of 0 buy boxes Date Status 7-Day LBB ASIN Na…" at bounding box center [686, 455] width 1006 height 204
click at [714, 75] on div "Home Best Pet Supplies Competitors" at bounding box center [594, 84] width 1188 height 40
click at [648, 79] on div "Home Best Pet Supplies Competitors" at bounding box center [594, 84] width 1188 height 40
click at [256, 230] on link "Reviews" at bounding box center [251, 236] width 69 height 37
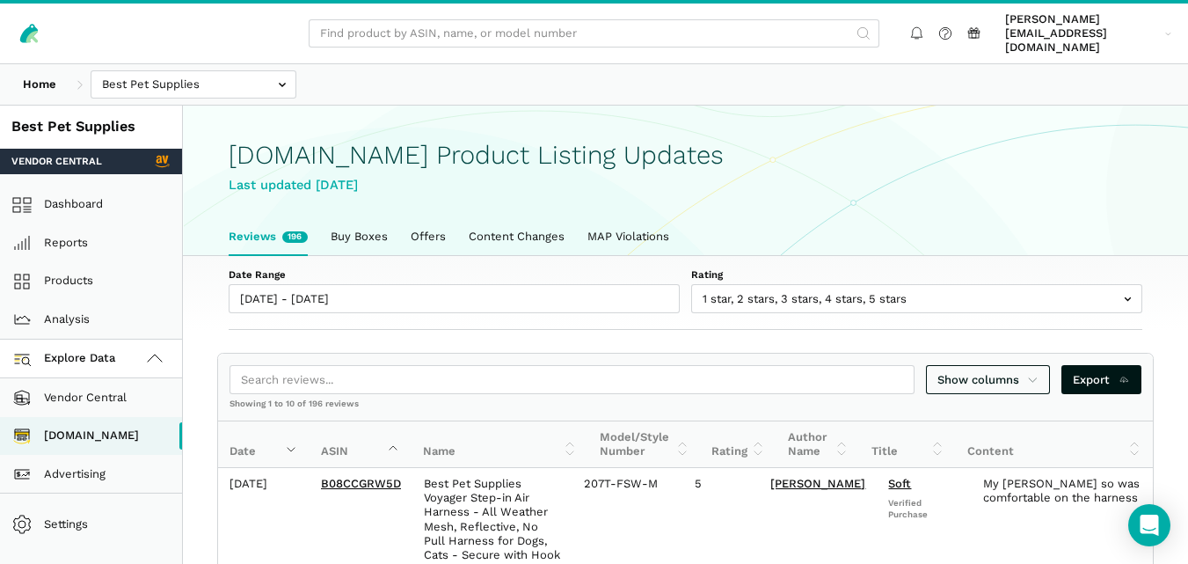
scroll to position [6, 0]
click at [355, 225] on link "Buy Boxes" at bounding box center [359, 236] width 80 height 37
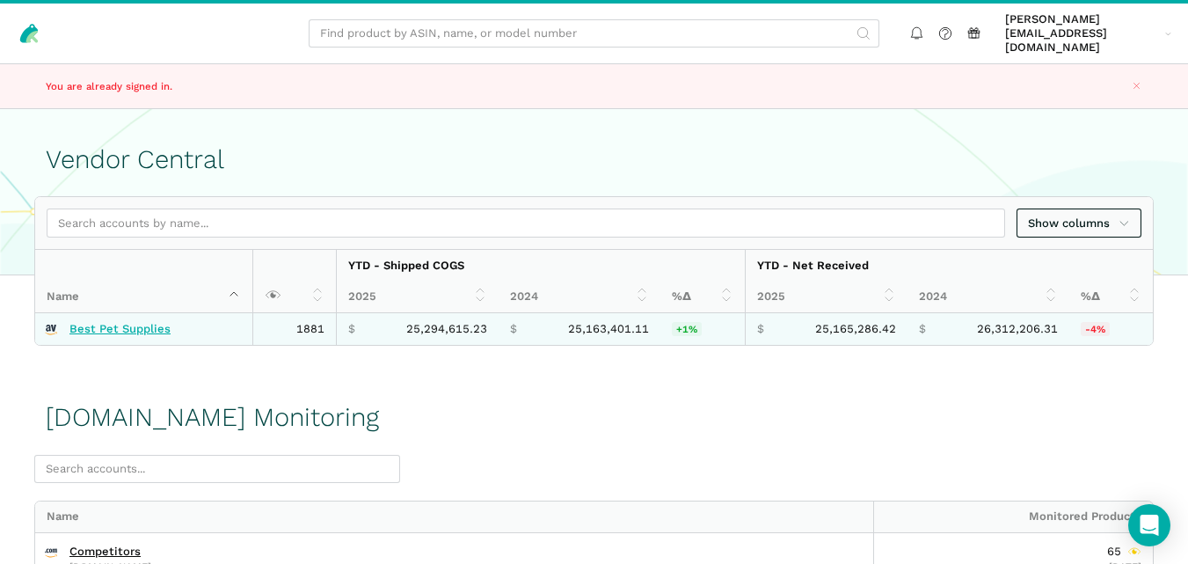
click at [119, 322] on link "Best Pet Supplies" at bounding box center [119, 329] width 101 height 14
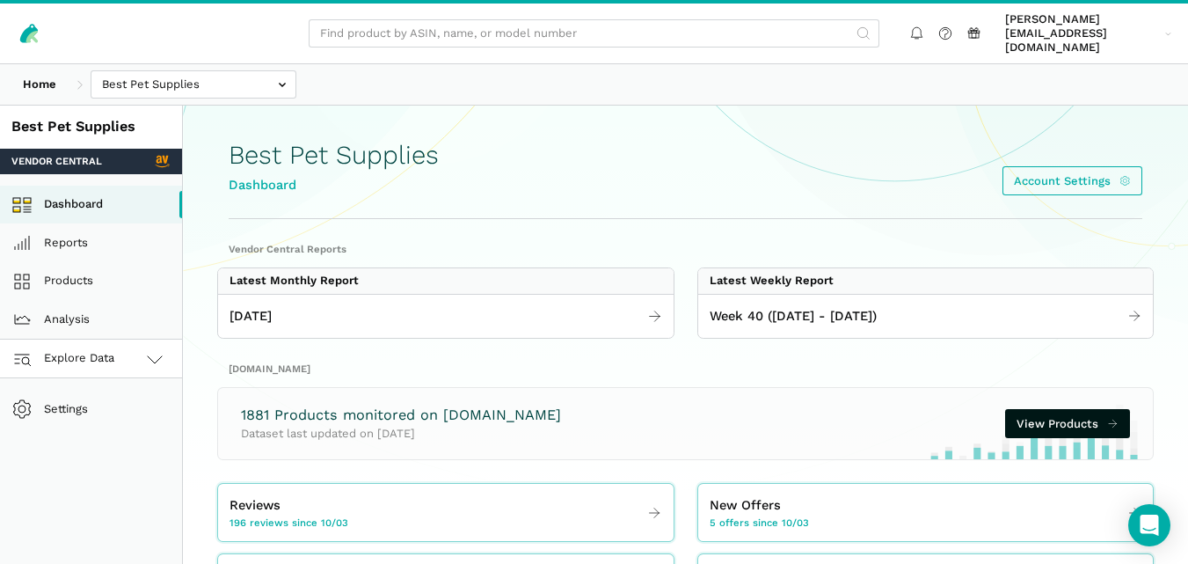
click at [117, 350] on link "Explore Data" at bounding box center [91, 359] width 182 height 39
click at [95, 417] on link "[DOMAIN_NAME]" at bounding box center [91, 436] width 182 height 39
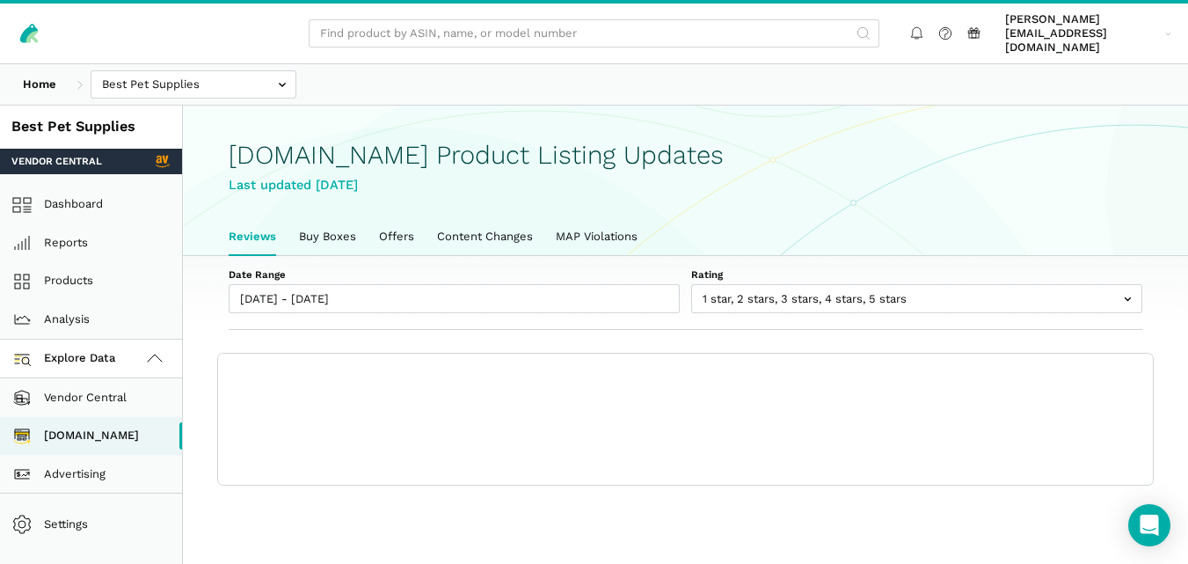
scroll to position [6, 0]
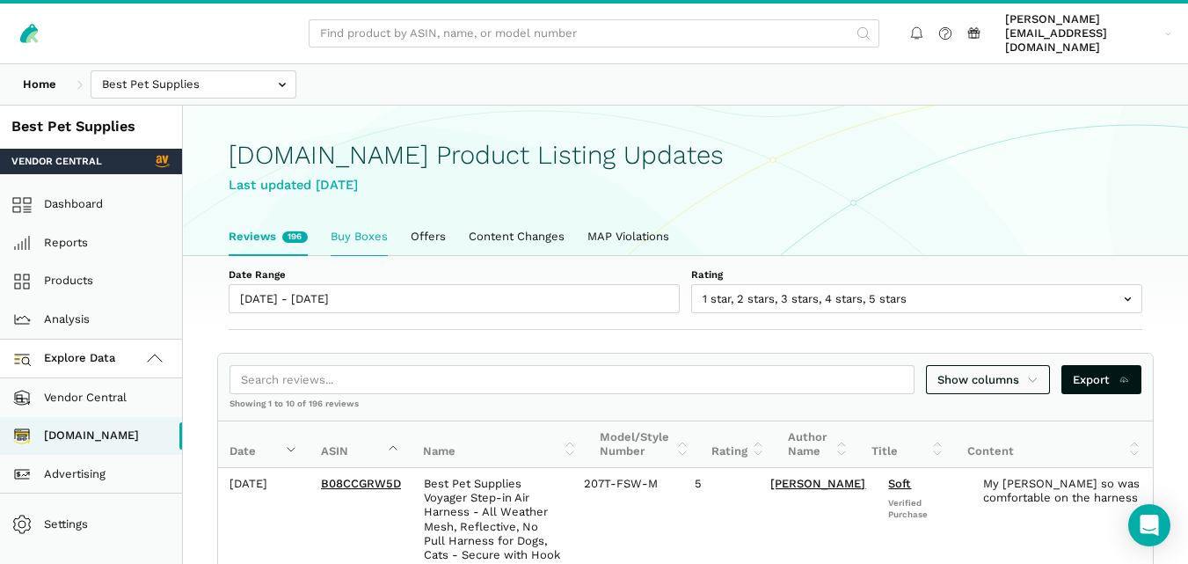
click at [369, 220] on link "Buy Boxes" at bounding box center [359, 236] width 80 height 37
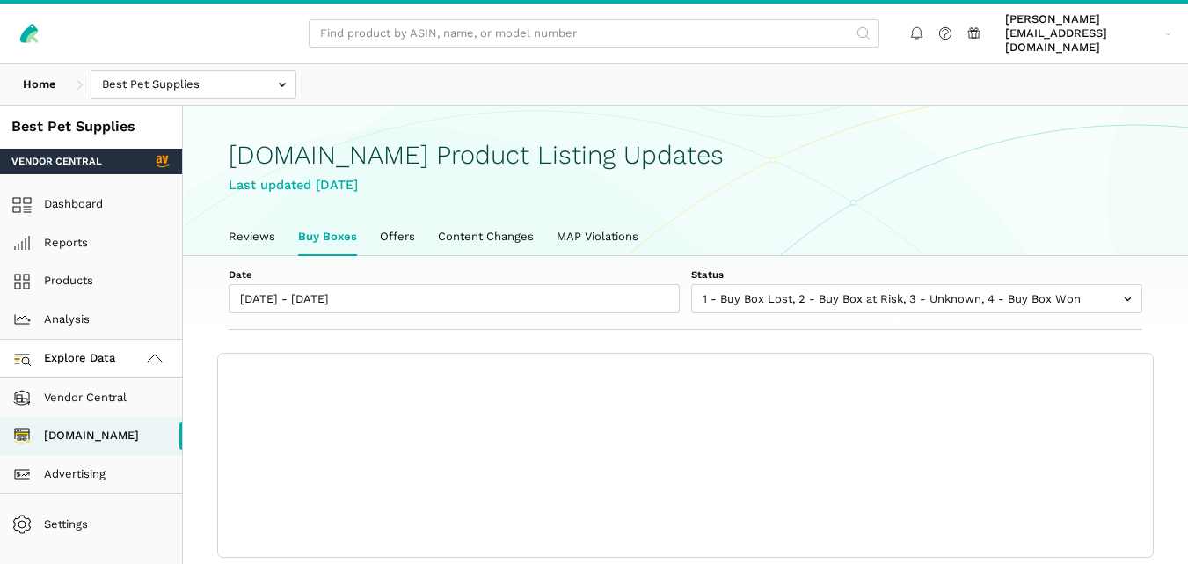
scroll to position [6, 0]
click at [323, 233] on link "Buy Boxes" at bounding box center [328, 236] width 82 height 37
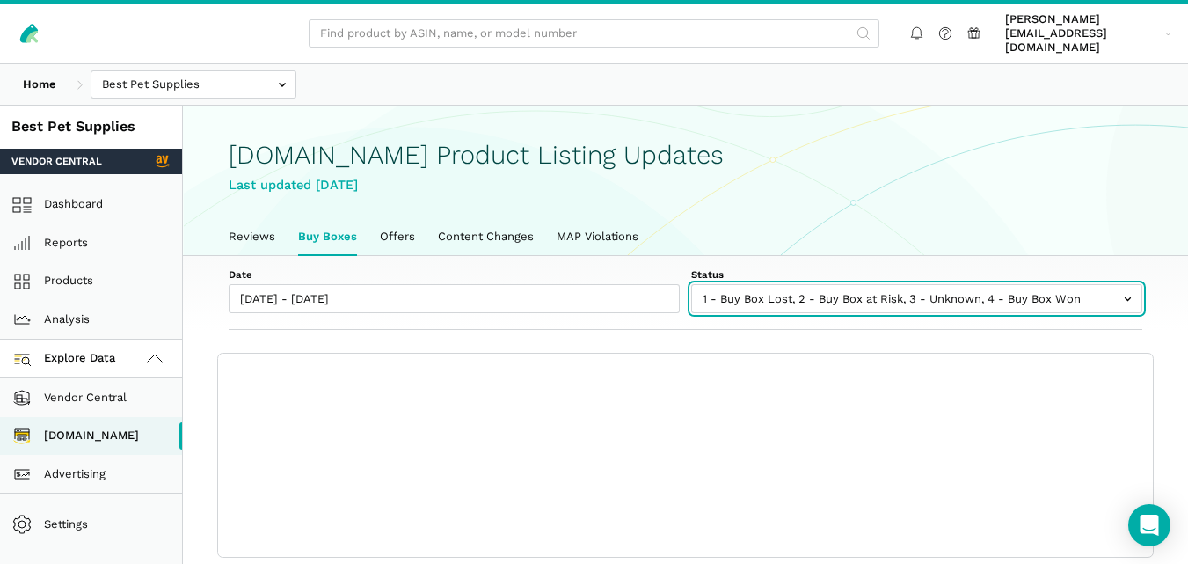
click at [836, 284] on input "text" at bounding box center [916, 298] width 451 height 29
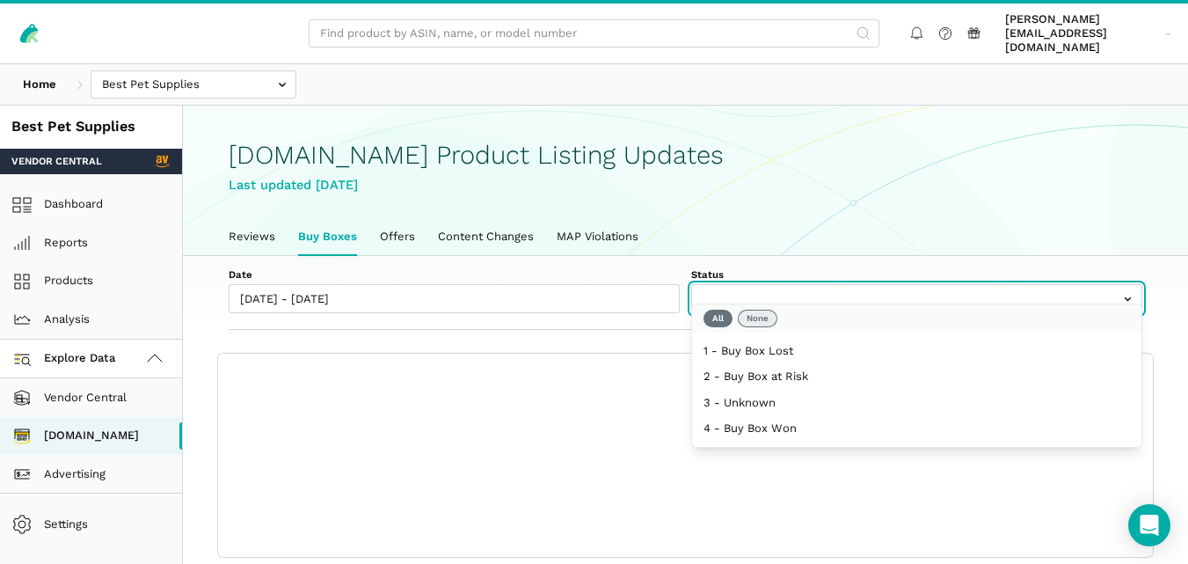
click at [757, 318] on button "None" at bounding box center [758, 319] width 40 height 18
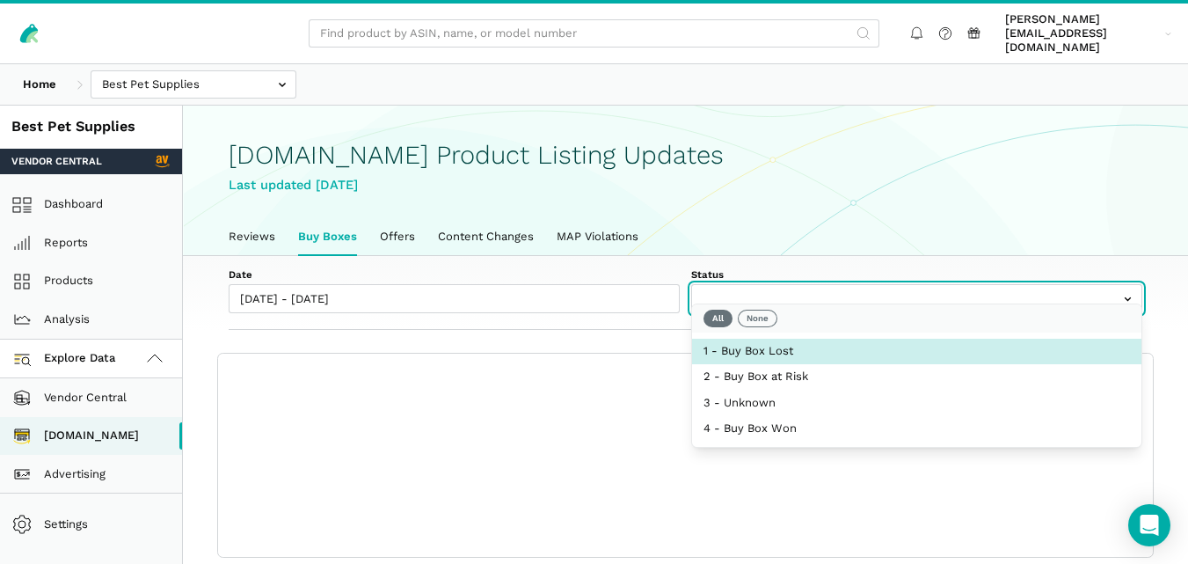
select select "1 - Buy Box Lost"
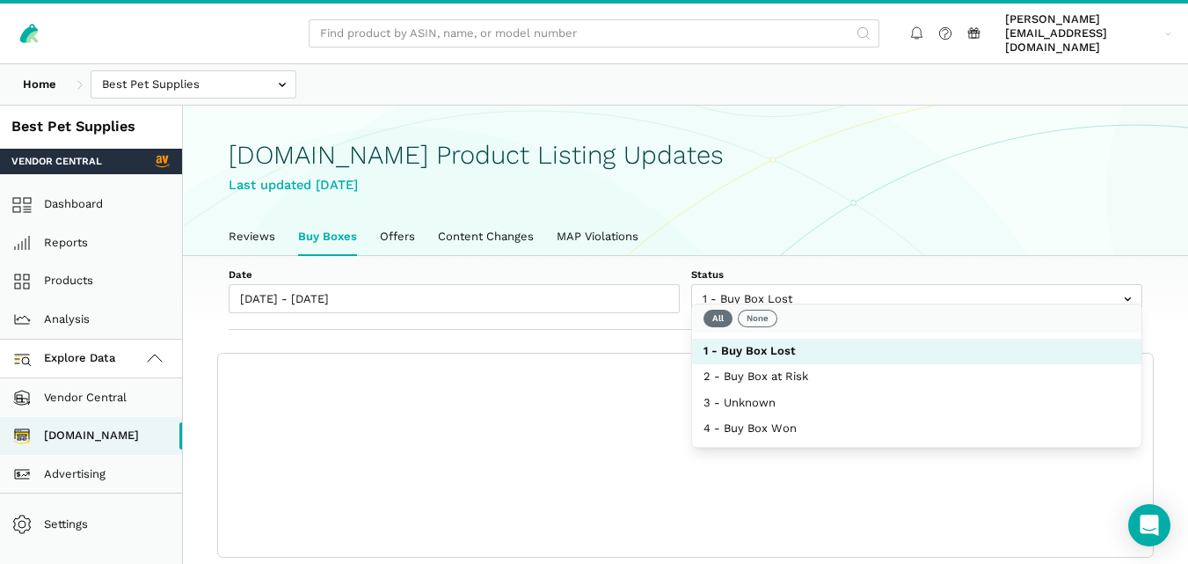
click at [653, 267] on label "Date" at bounding box center [454, 274] width 451 height 14
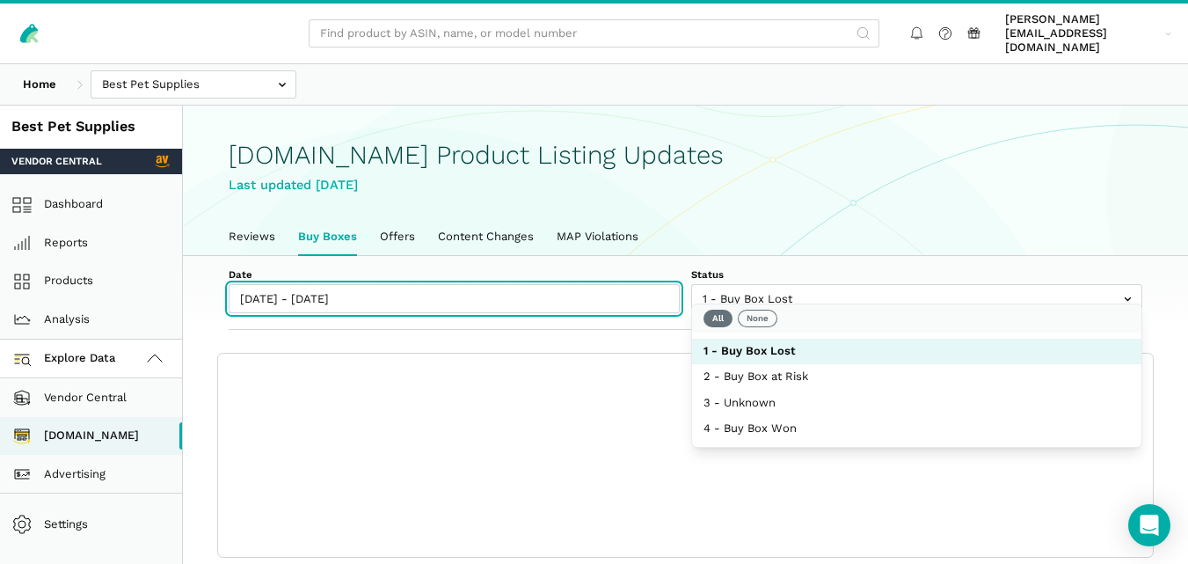
click at [653, 284] on input "10/03/2025 - 10/09/2025" at bounding box center [454, 298] width 451 height 29
type input "10/03/2025"
type input "[DATE]"
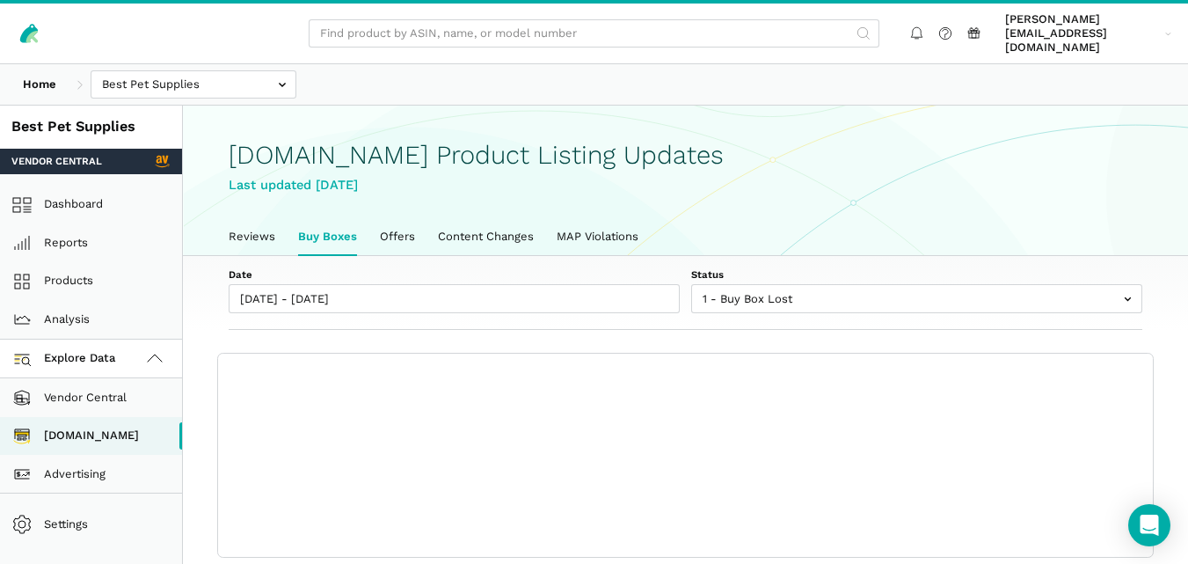
click at [932, 256] on div "Date 10/03/2025 - 10/09/2025 Status 1 - Buy Box Lost 2 - Buy Box at Risk 3 - Un…" at bounding box center [686, 293] width 1006 height 75
click at [313, 218] on link "Buy Boxes" at bounding box center [328, 236] width 82 height 37
click at [320, 231] on link "Buy Boxes" at bounding box center [328, 236] width 82 height 37
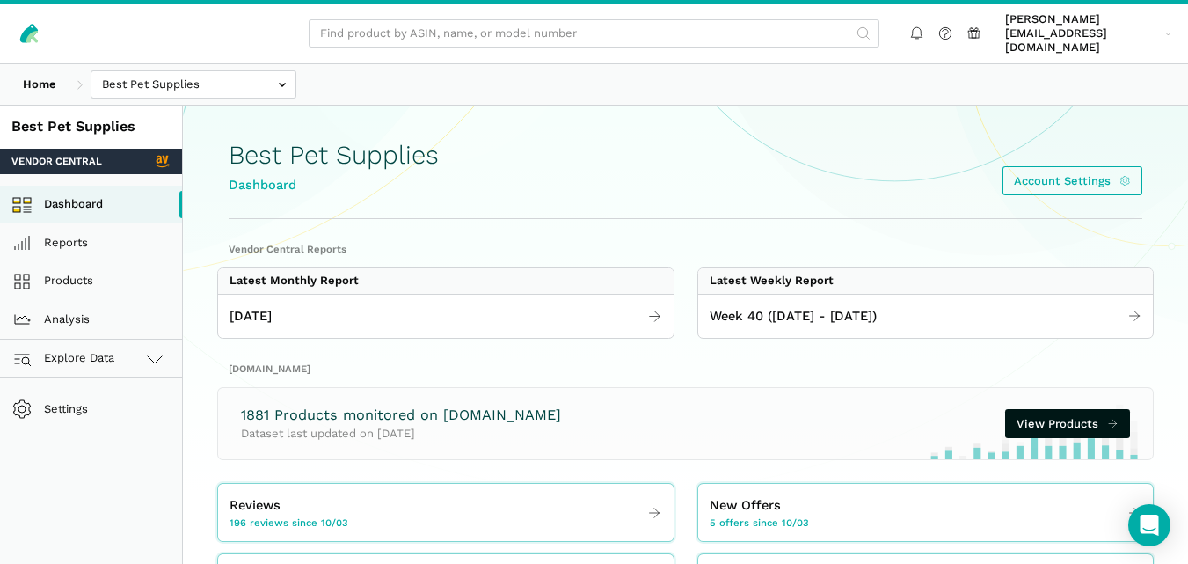
click at [116, 345] on link "Explore Data" at bounding box center [91, 359] width 182 height 39
click at [109, 421] on link "[DOMAIN_NAME]" at bounding box center [91, 436] width 182 height 39
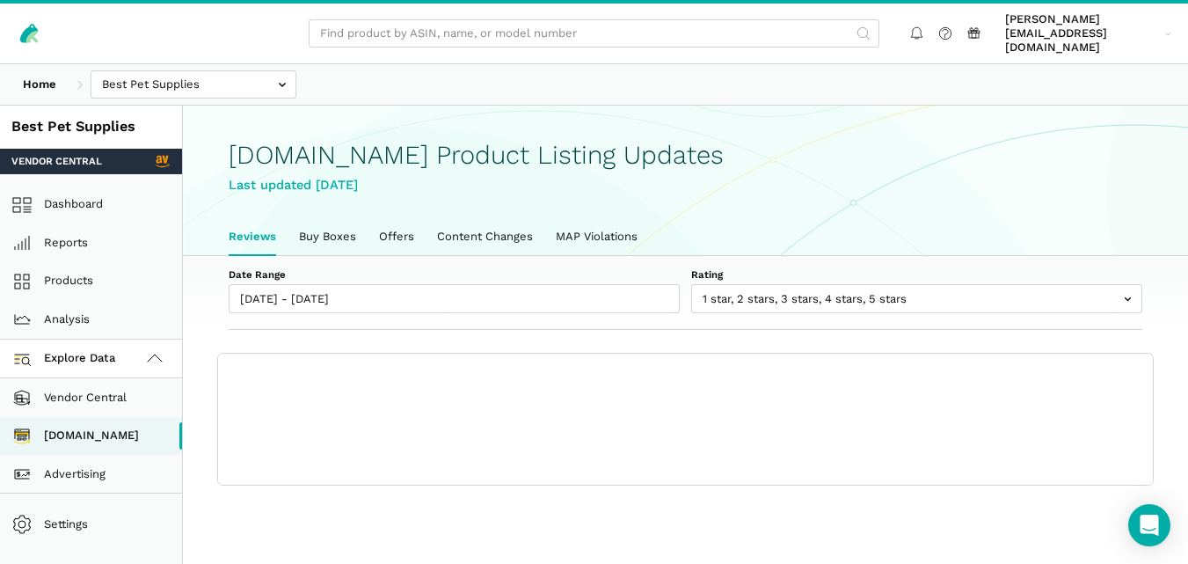
scroll to position [6, 0]
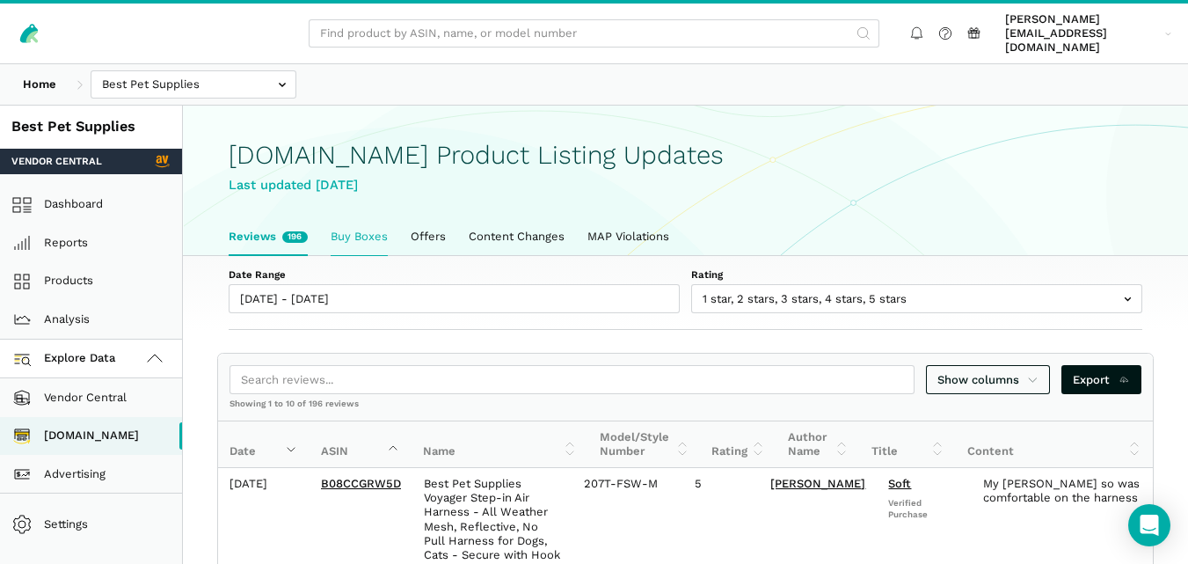
click at [349, 218] on link "Buy Boxes" at bounding box center [359, 236] width 80 height 37
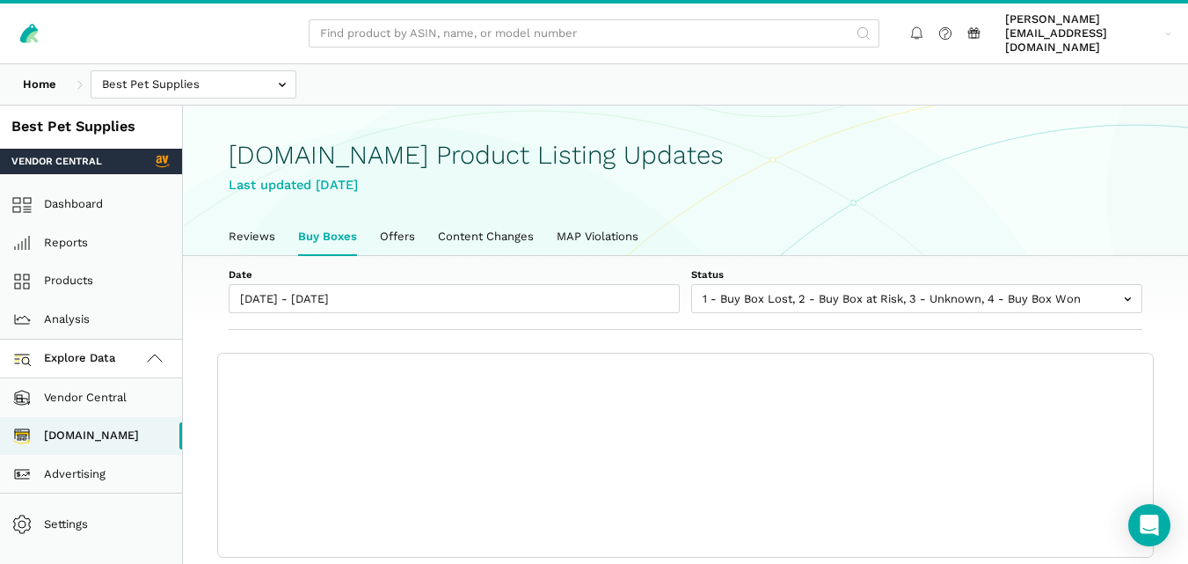
scroll to position [6, 0]
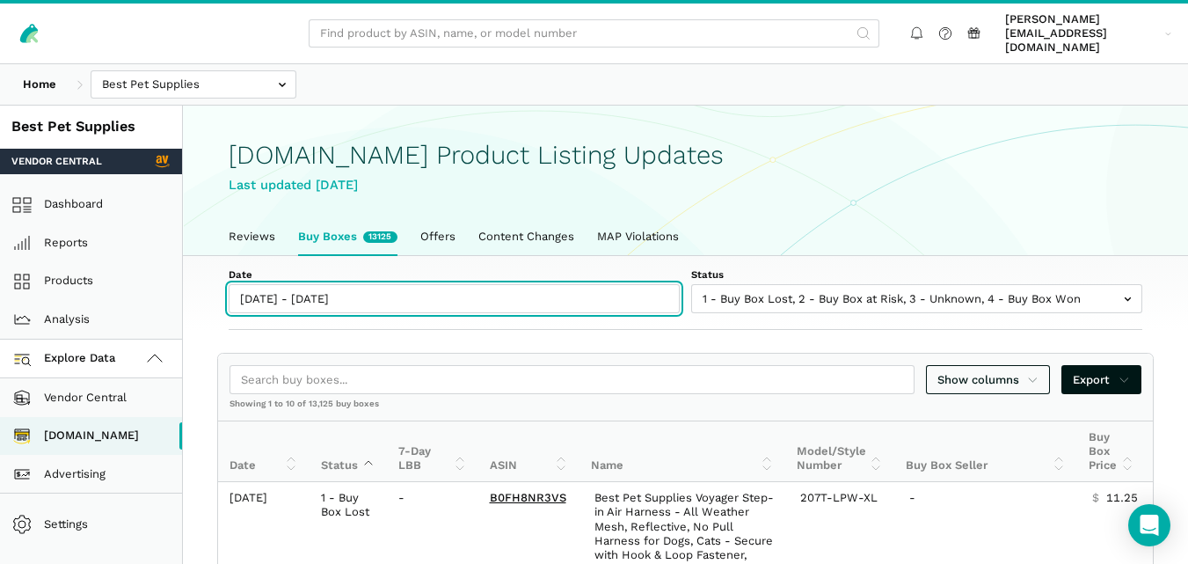
type input "[DATE]"
click at [341, 286] on input "[DATE] - [DATE]" at bounding box center [454, 298] width 451 height 29
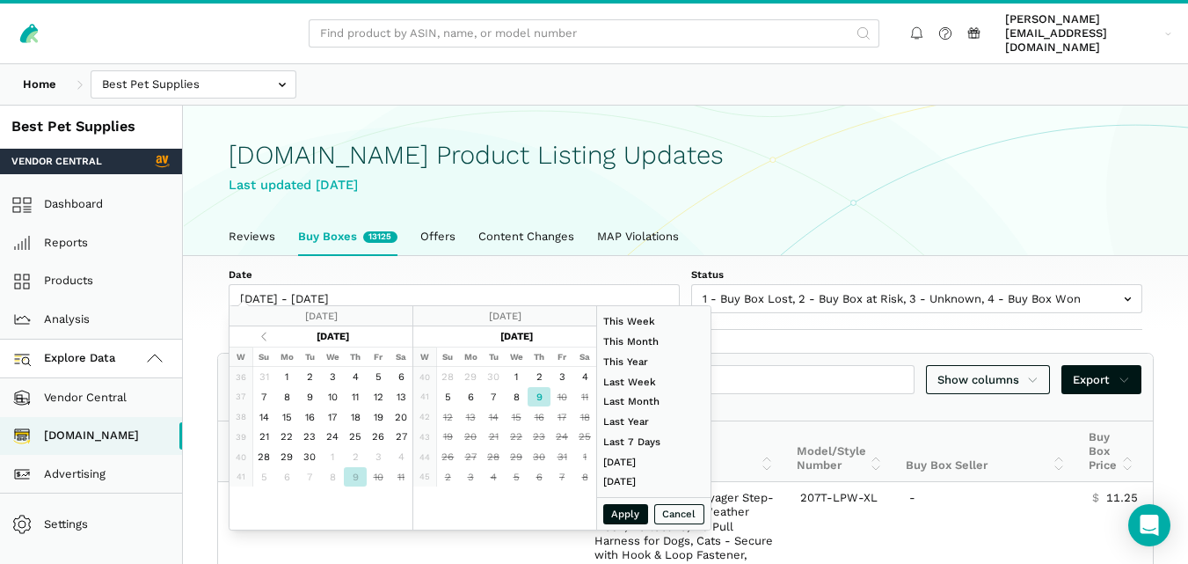
type input "[DATE]"
type input "[DATE] - [DATE]"
click at [751, 307] on div "Date 10/09/2025 - 10/09/2025 Status 1 - Buy Box Lost 2 - Buy Box at Risk 3 - Un…" at bounding box center [686, 293] width 1006 height 75
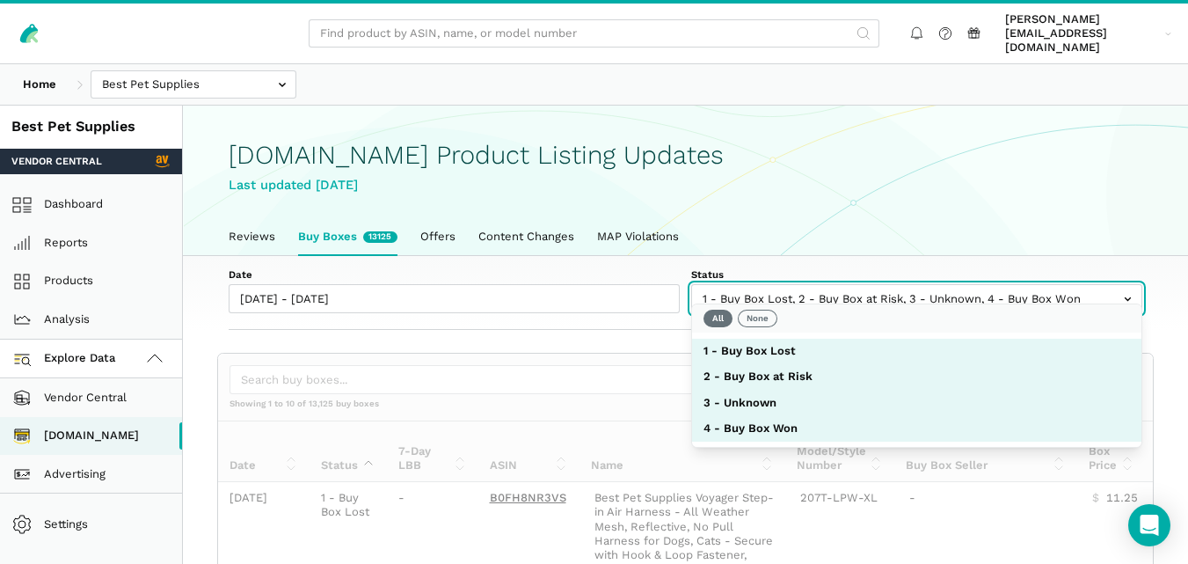
click at [791, 291] on input "text" at bounding box center [916, 298] width 451 height 29
click at [764, 312] on button "None" at bounding box center [758, 319] width 40 height 18
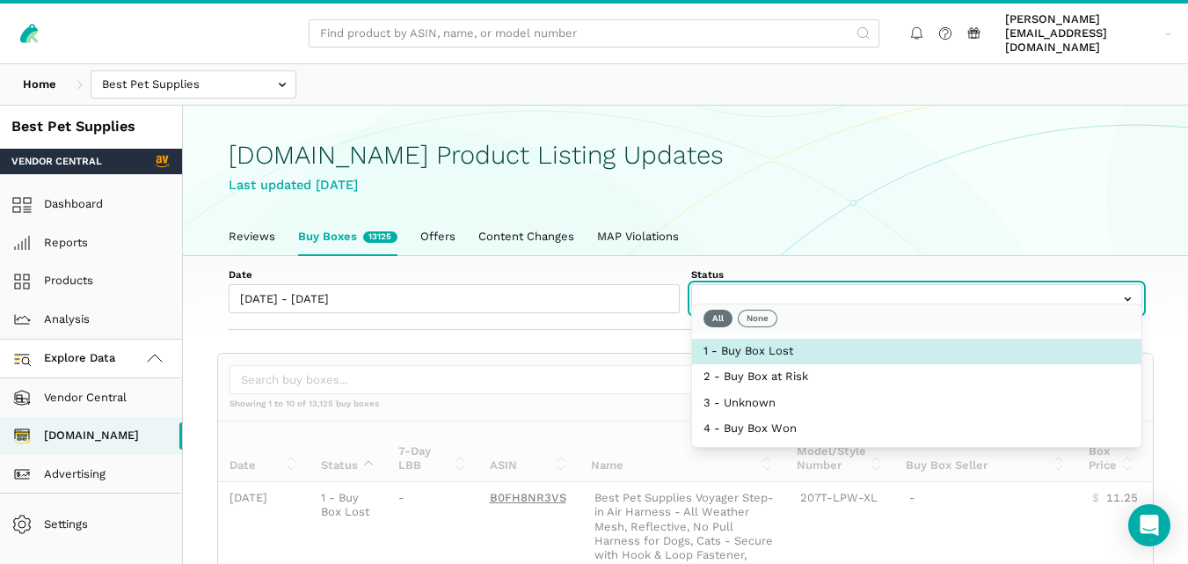
select select "1 - Buy Box Lost"
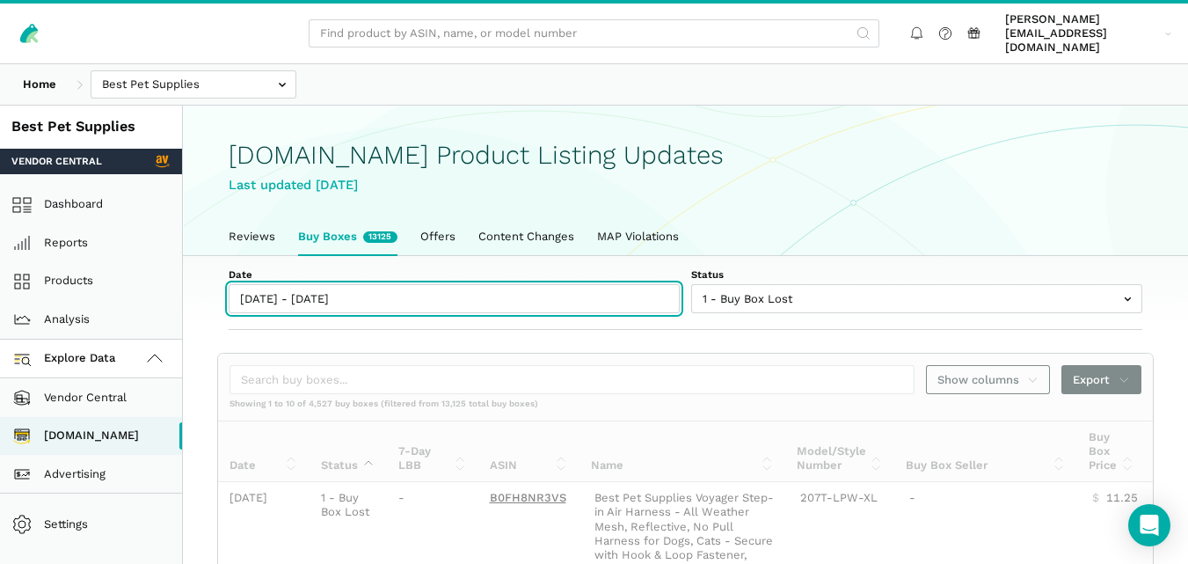
click at [356, 284] on input "[DATE] - [DATE]" at bounding box center [454, 298] width 451 height 29
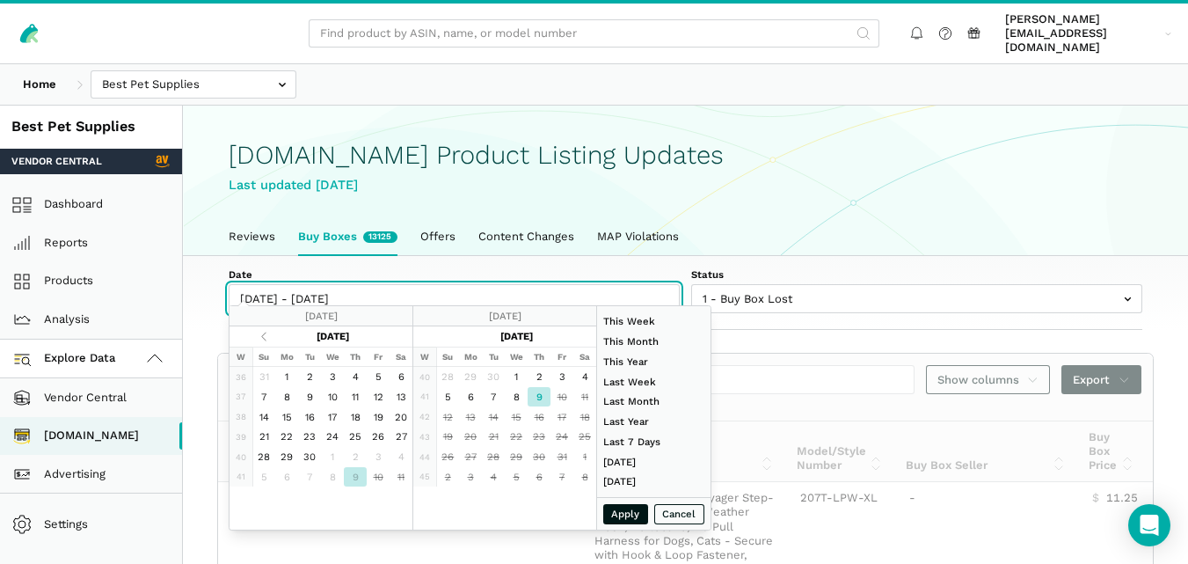
type input "[DATE]"
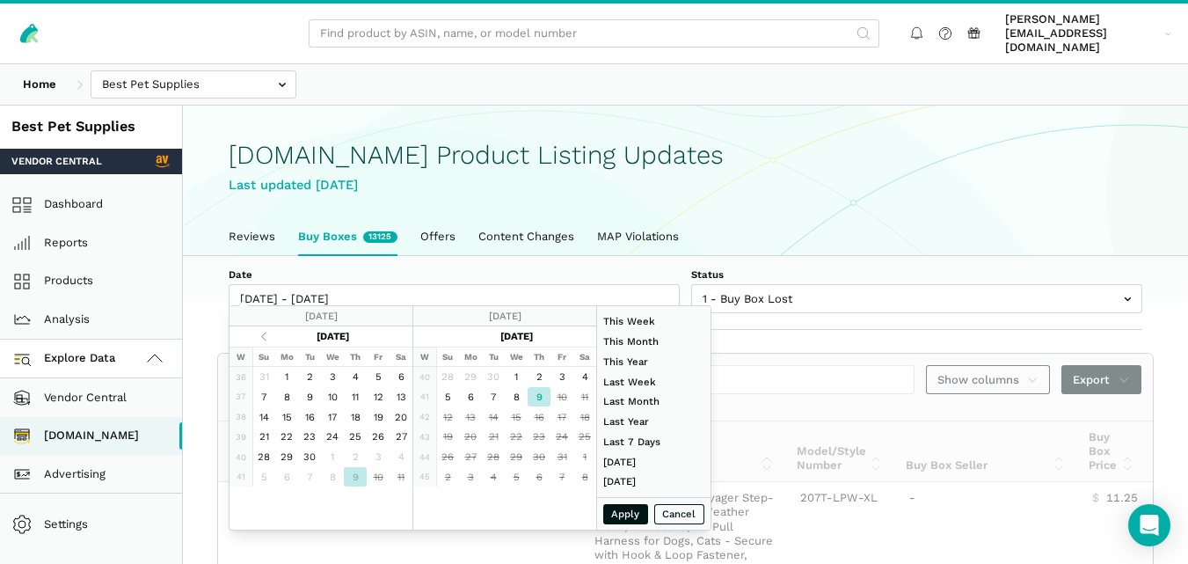
click at [842, 311] on div "Date 10/09/2025 - 10/09/2025 Status 1 - Buy Box Lost 2 - Buy Box at Risk 3 - Un…" at bounding box center [686, 293] width 1006 height 75
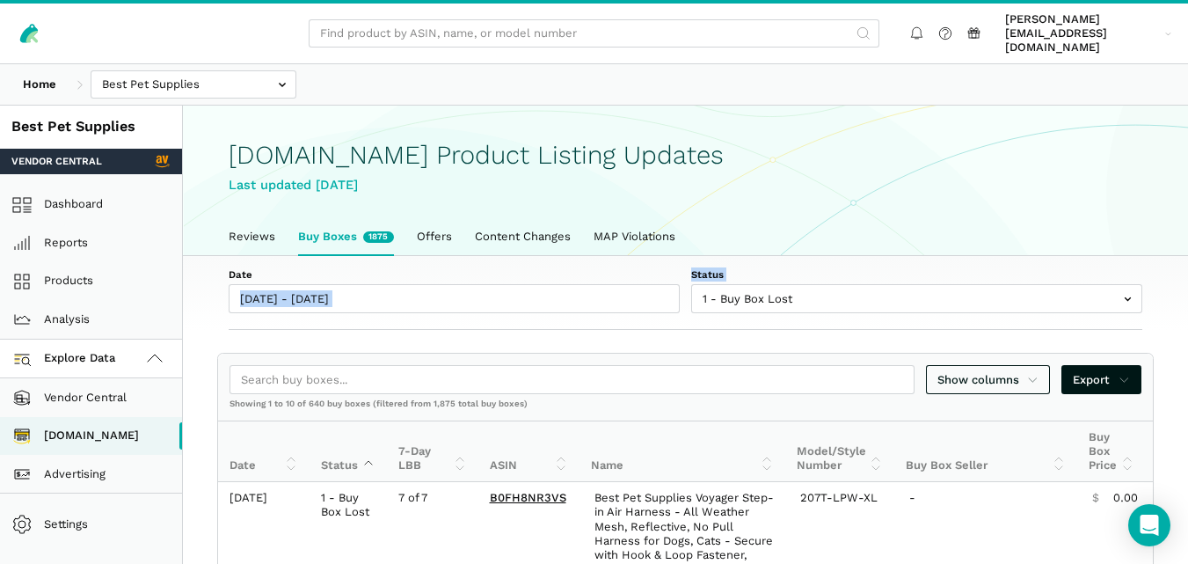
drag, startPoint x: 553, startPoint y: 249, endPoint x: 708, endPoint y: 296, distance: 161.7
click at [708, 296] on div "Date 10/09/2025 - 10/09/2025 Status 1 - Buy Box Lost 2 - Buy Box at Risk 3 - Un…" at bounding box center [686, 293] width 1006 height 75
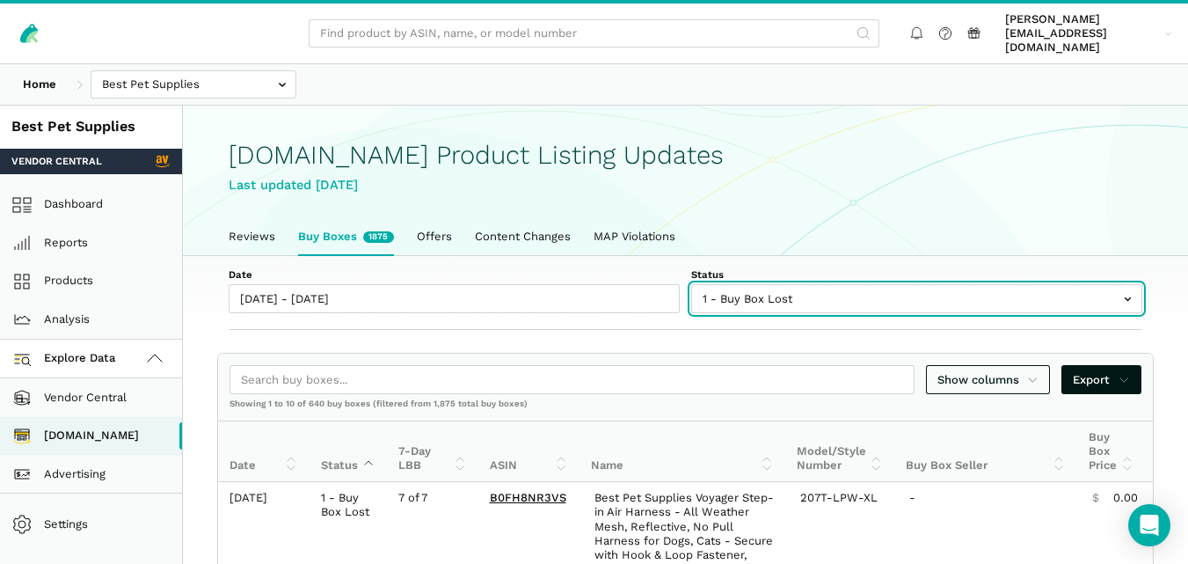
click at [765, 289] on input "text" at bounding box center [916, 298] width 451 height 29
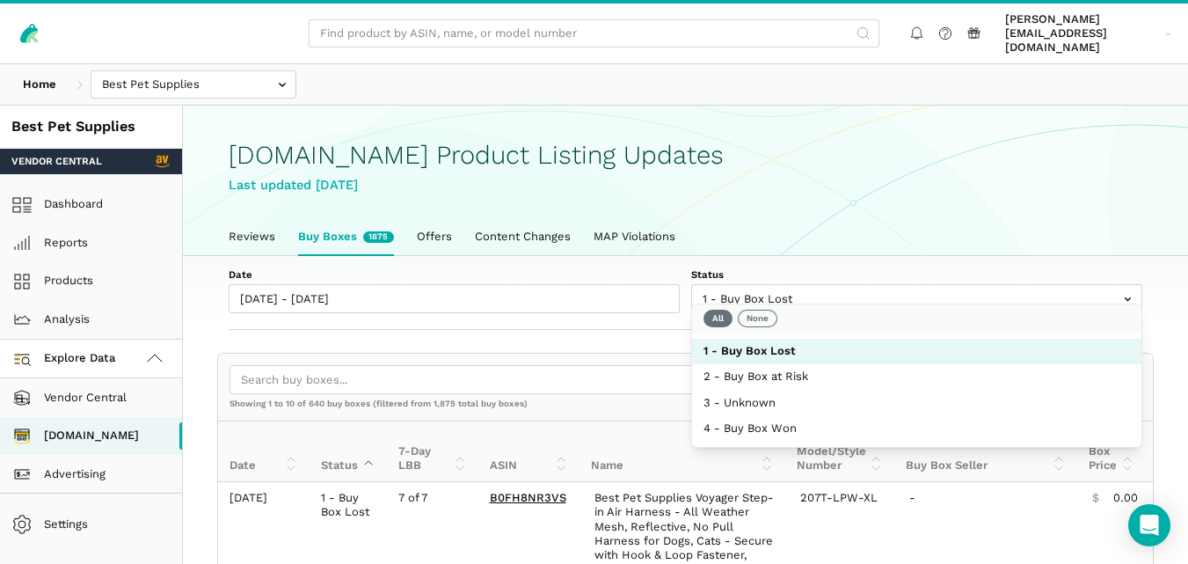
click at [428, 308] on div "Date 10/09/2025 - 10/09/2025 Status 1 - Buy Box Lost 2 - Buy Box at Risk 3 - Un…" at bounding box center [686, 293] width 1006 height 75
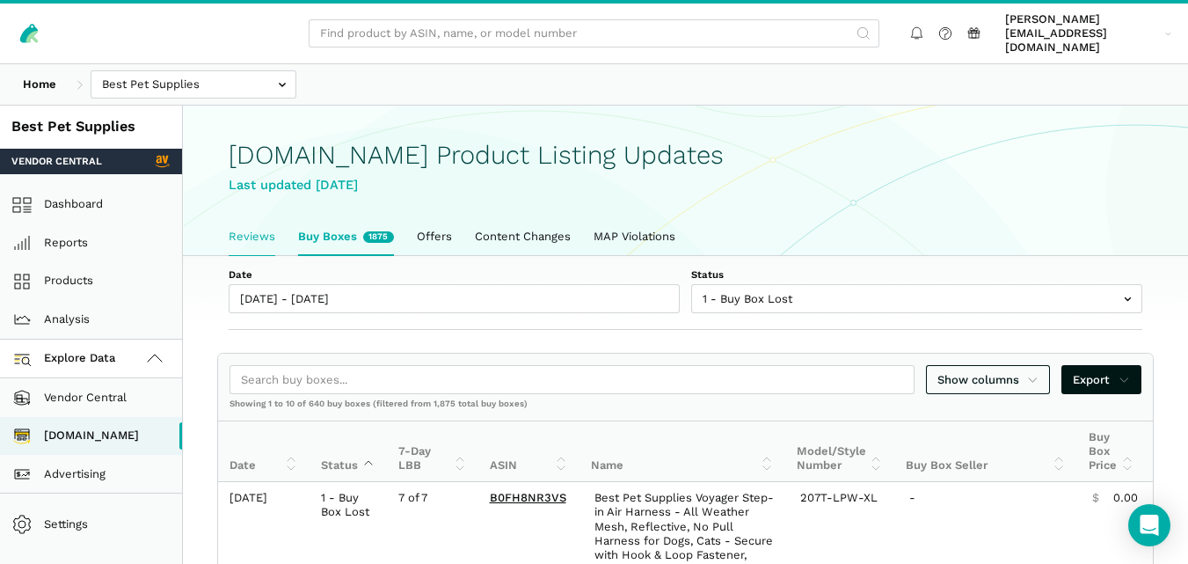
click at [248, 226] on link "Reviews" at bounding box center [251, 236] width 69 height 37
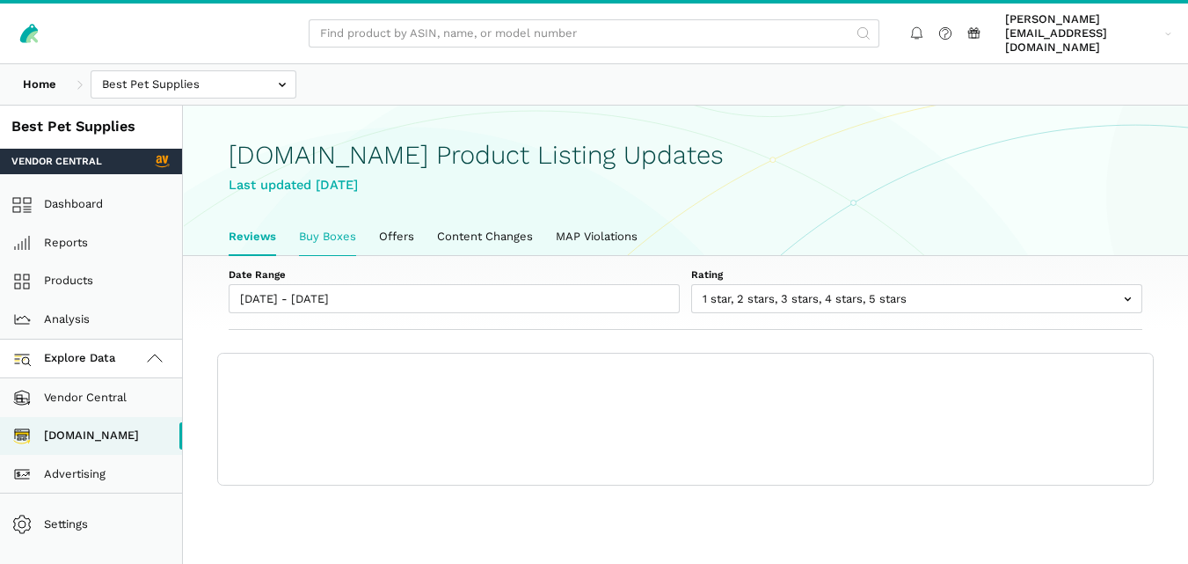
scroll to position [6, 0]
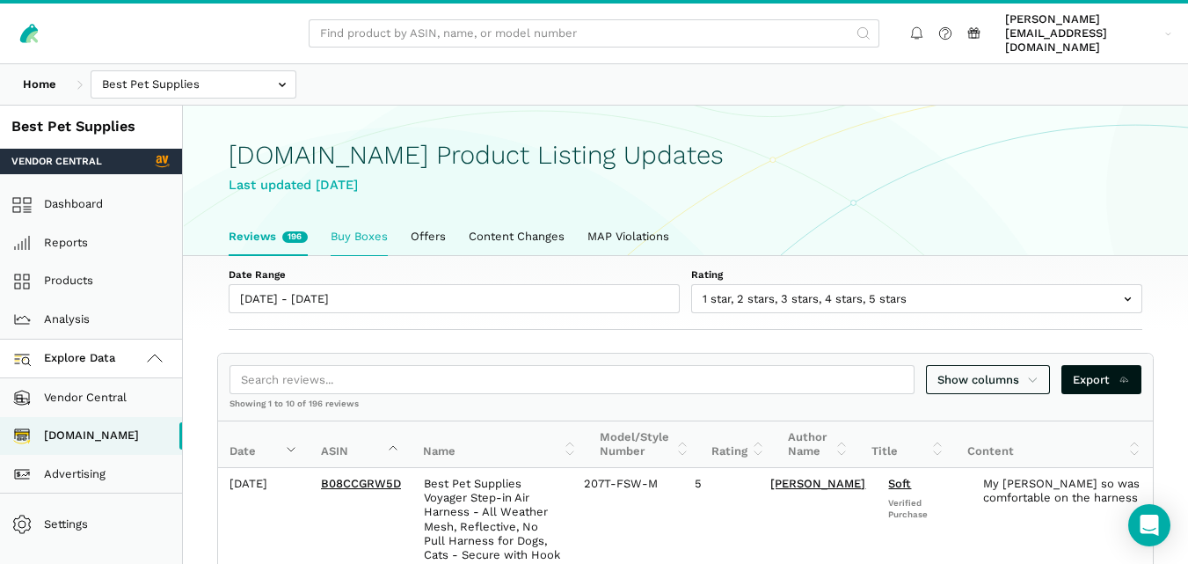
click at [339, 225] on link "Buy Boxes" at bounding box center [359, 236] width 80 height 37
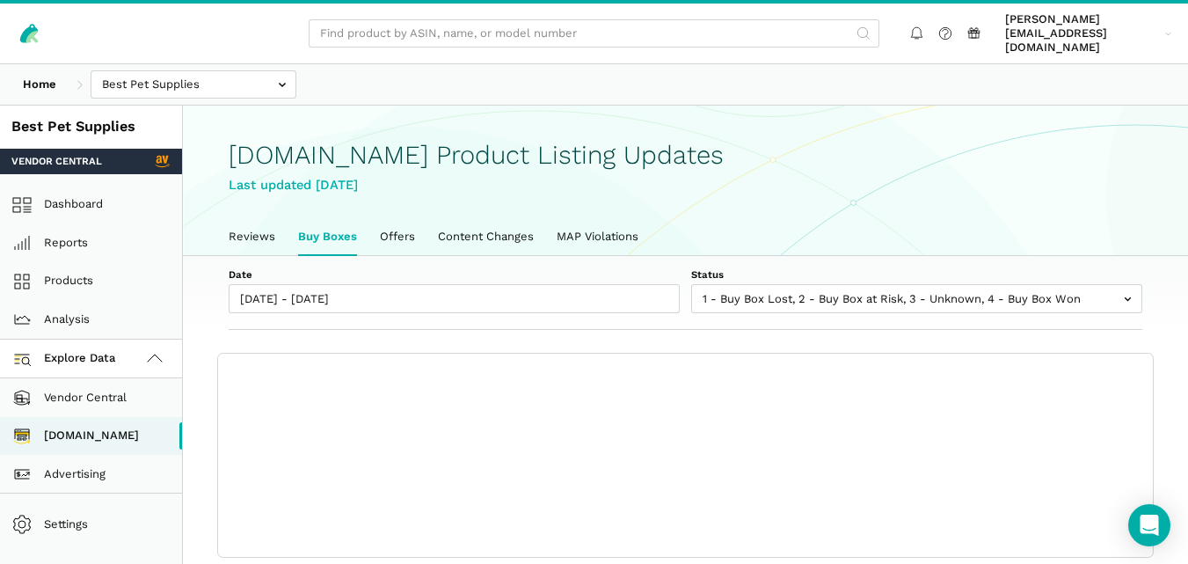
scroll to position [6, 0]
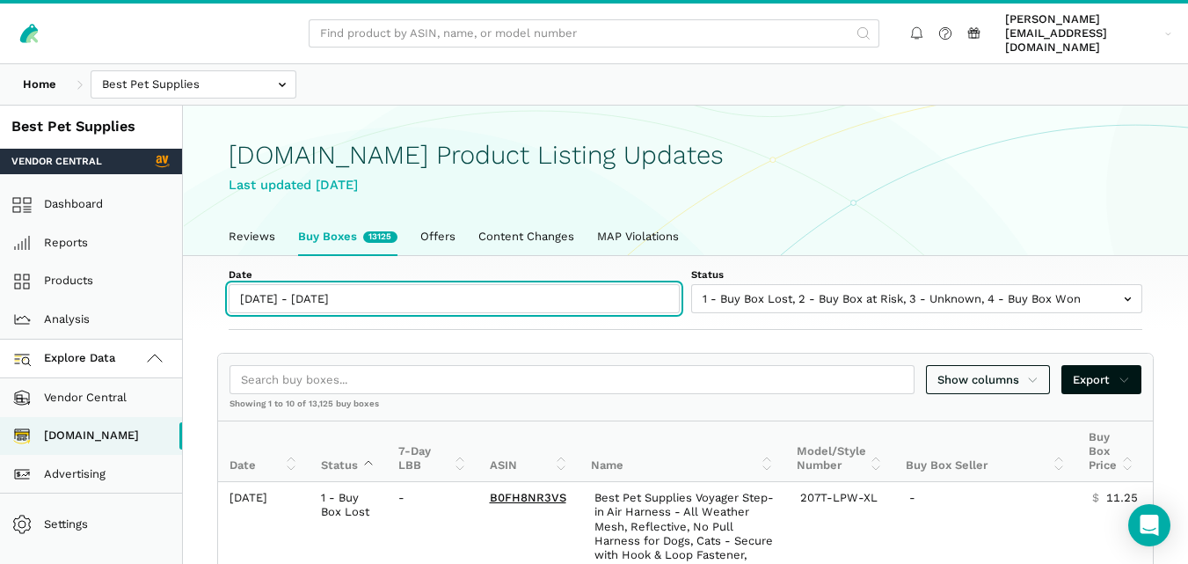
type input "[DATE]"
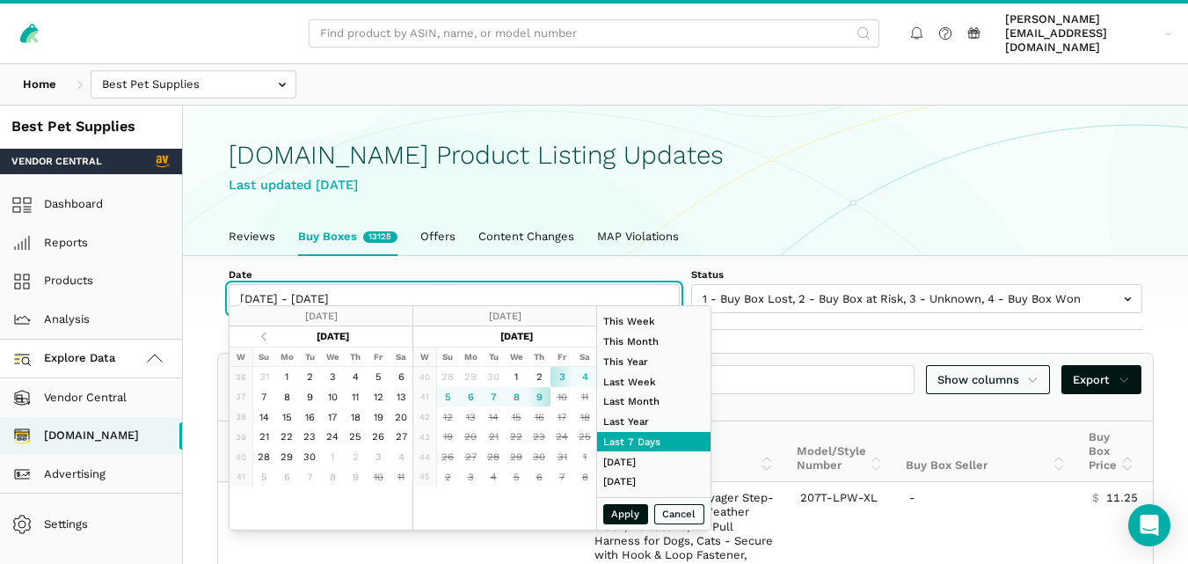
click at [347, 284] on input "[DATE] - [DATE]" at bounding box center [454, 298] width 451 height 29
type input "[DATE]"
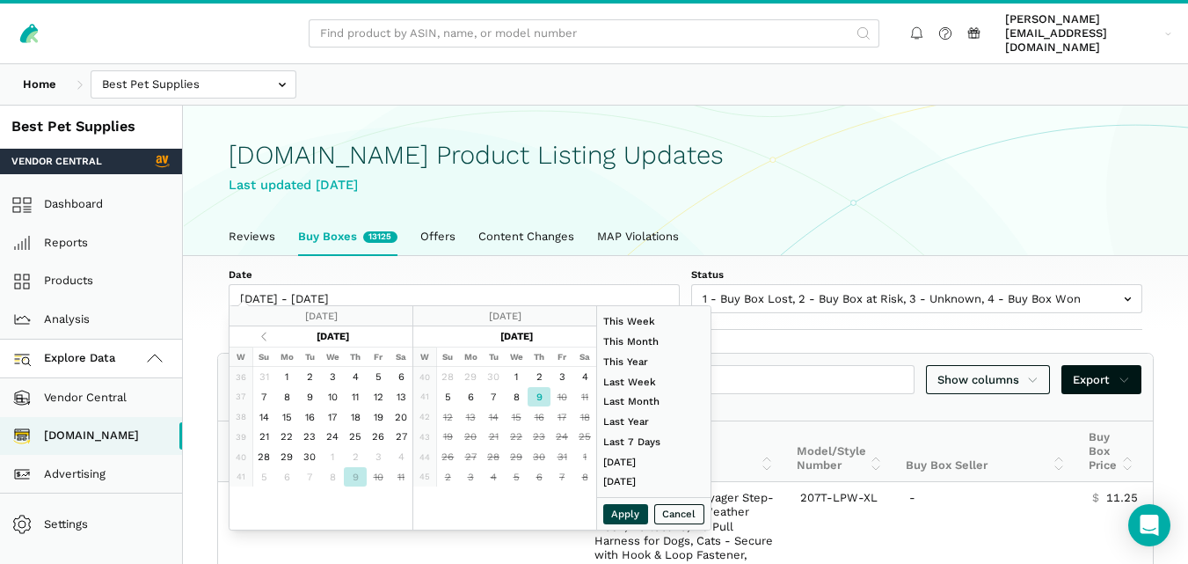
click at [618, 519] on button "Apply" at bounding box center [626, 514] width 46 height 20
type input "[DATE] - [DATE]"
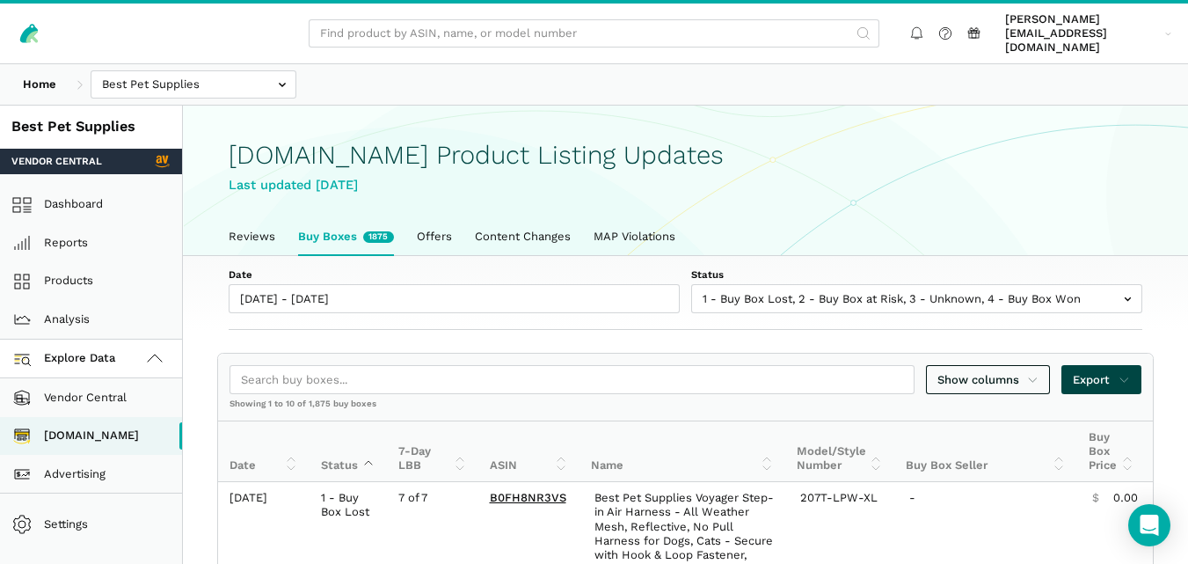
click at [1108, 371] on span "Export" at bounding box center [1101, 380] width 57 height 18
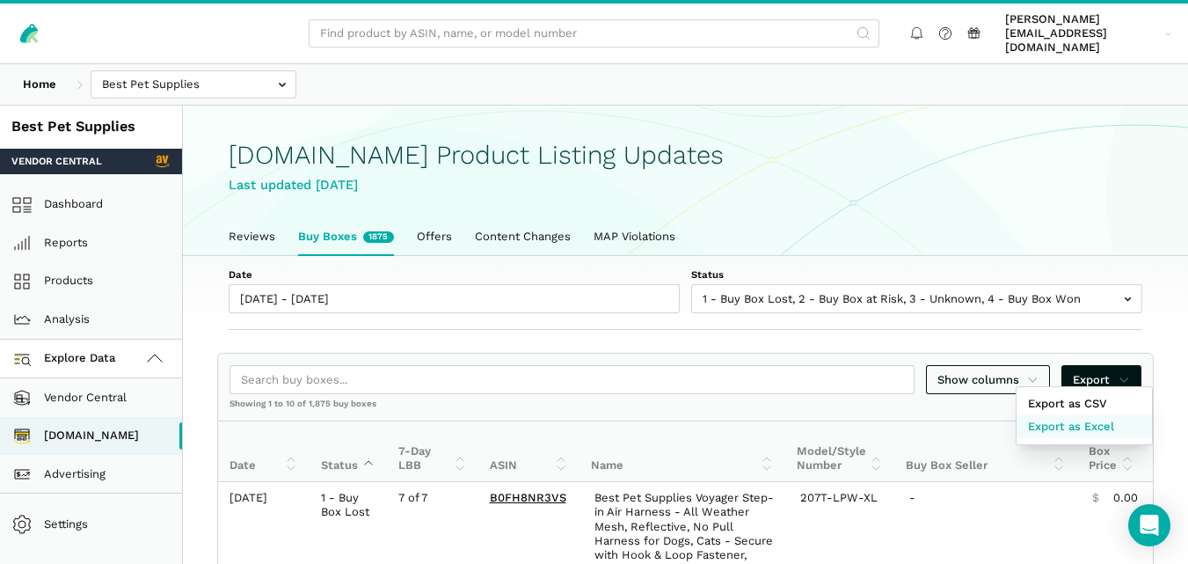
click at [1100, 421] on span "Export as Excel" at bounding box center [1071, 427] width 86 height 18
click at [243, 224] on div at bounding box center [594, 282] width 1188 height 564
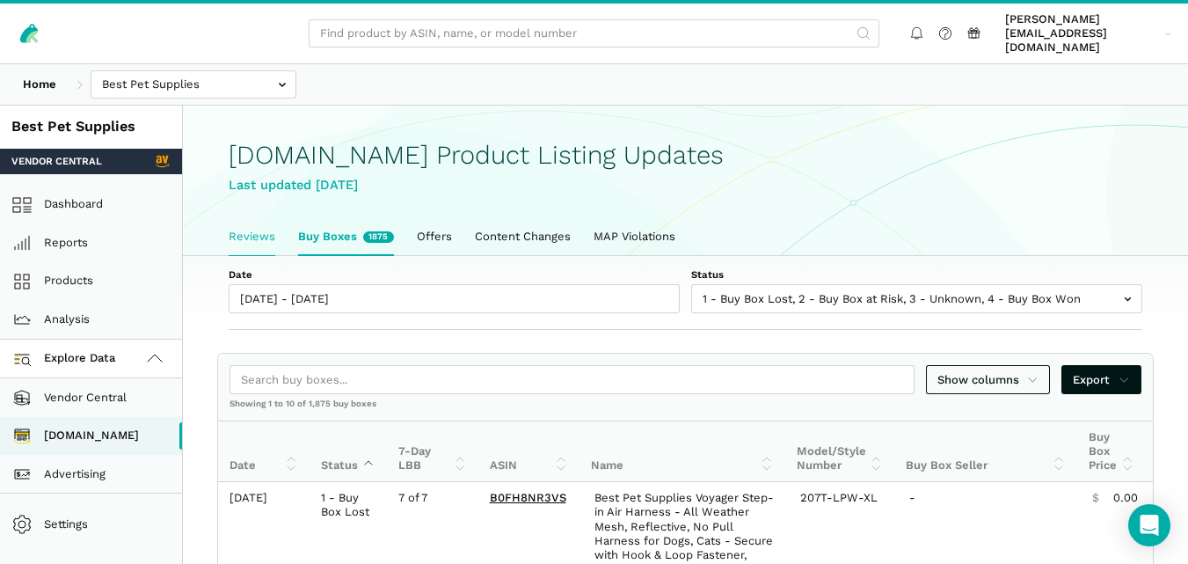
click at [243, 223] on link "Reviews" at bounding box center [251, 236] width 69 height 37
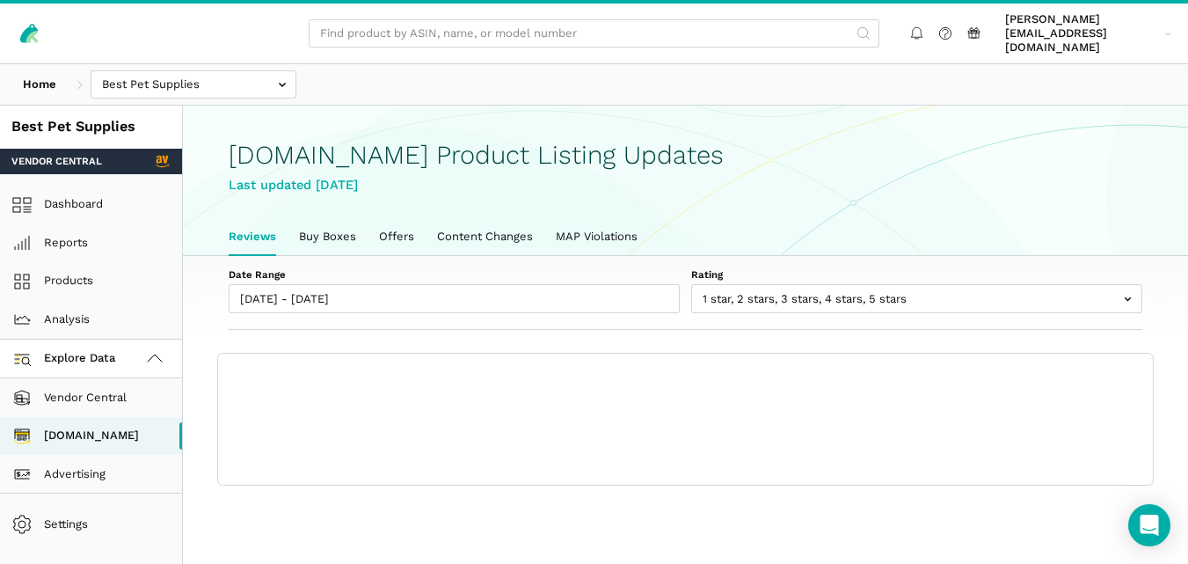
scroll to position [6, 0]
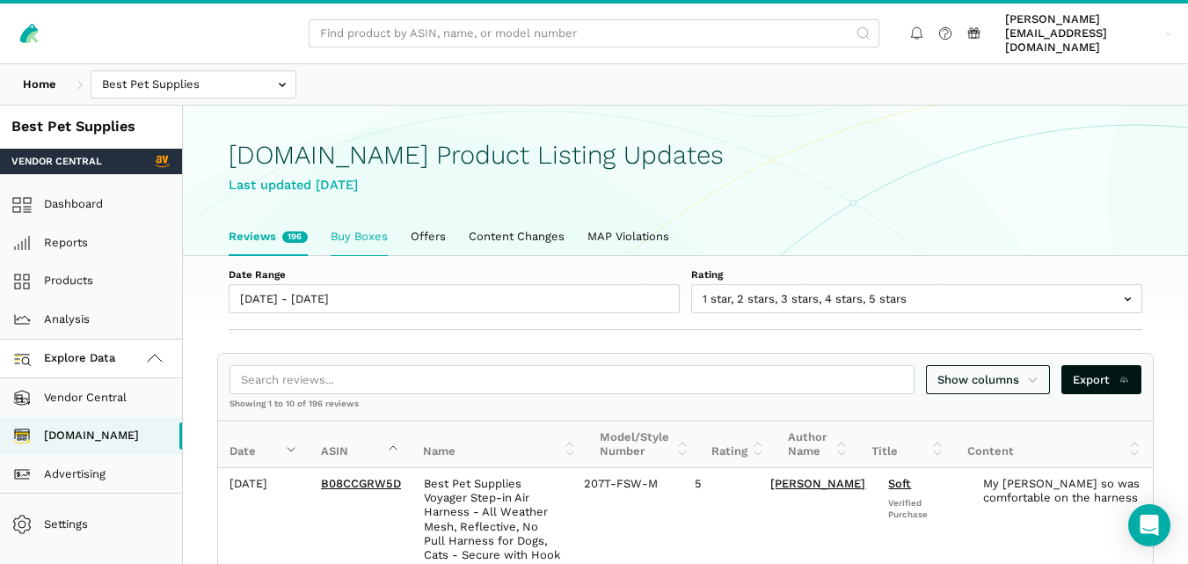
click at [348, 218] on link "Buy Boxes" at bounding box center [359, 236] width 80 height 37
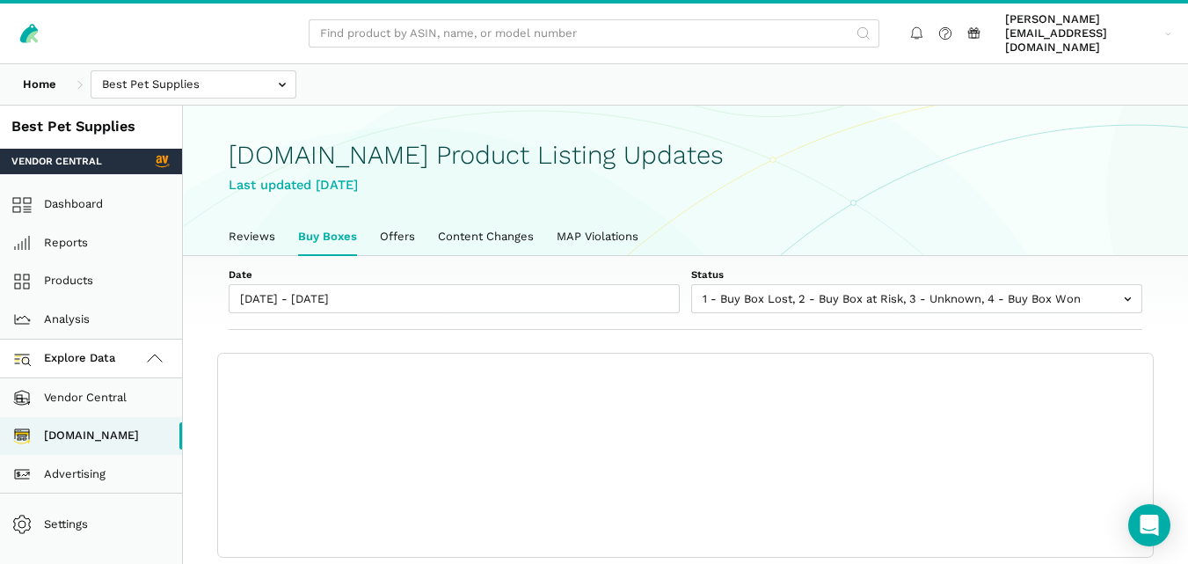
scroll to position [6, 0]
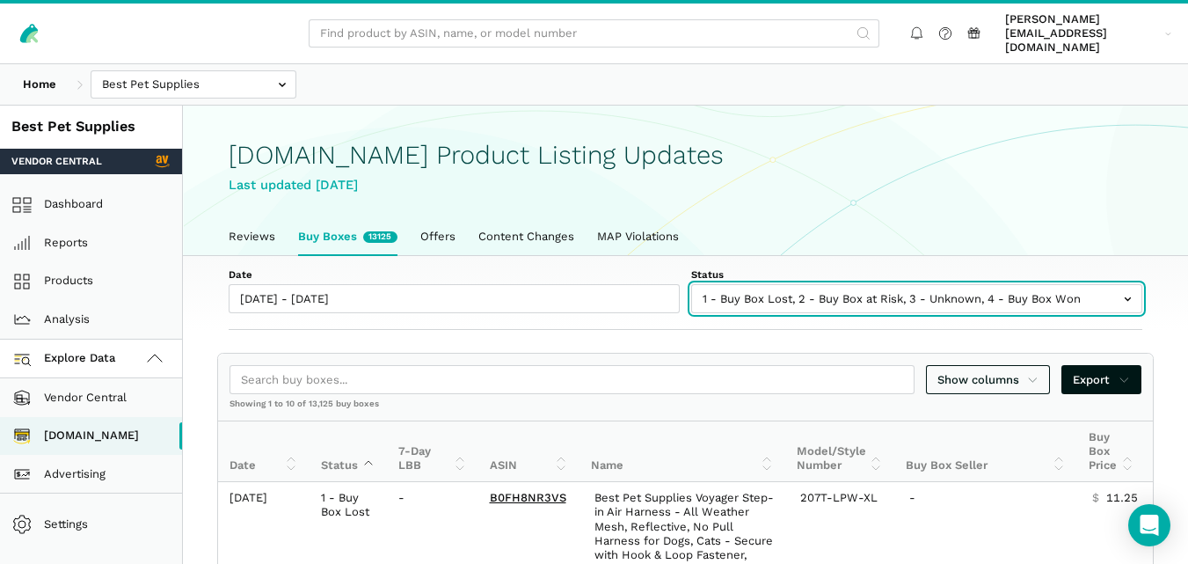
click at [743, 284] on input "text" at bounding box center [916, 298] width 451 height 29
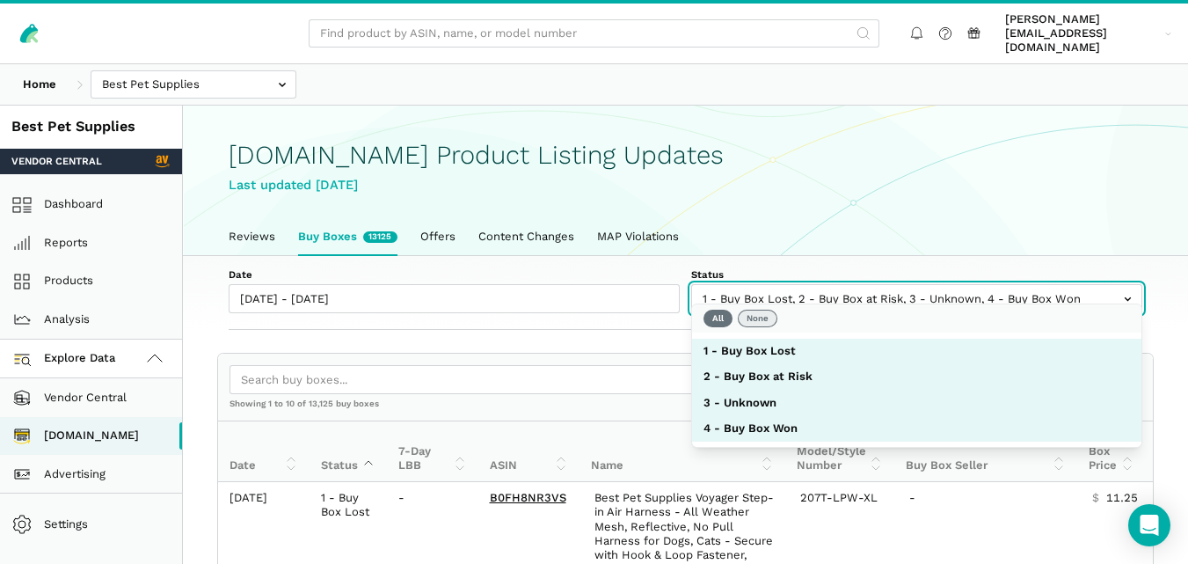
click at [762, 318] on button "None" at bounding box center [758, 319] width 40 height 18
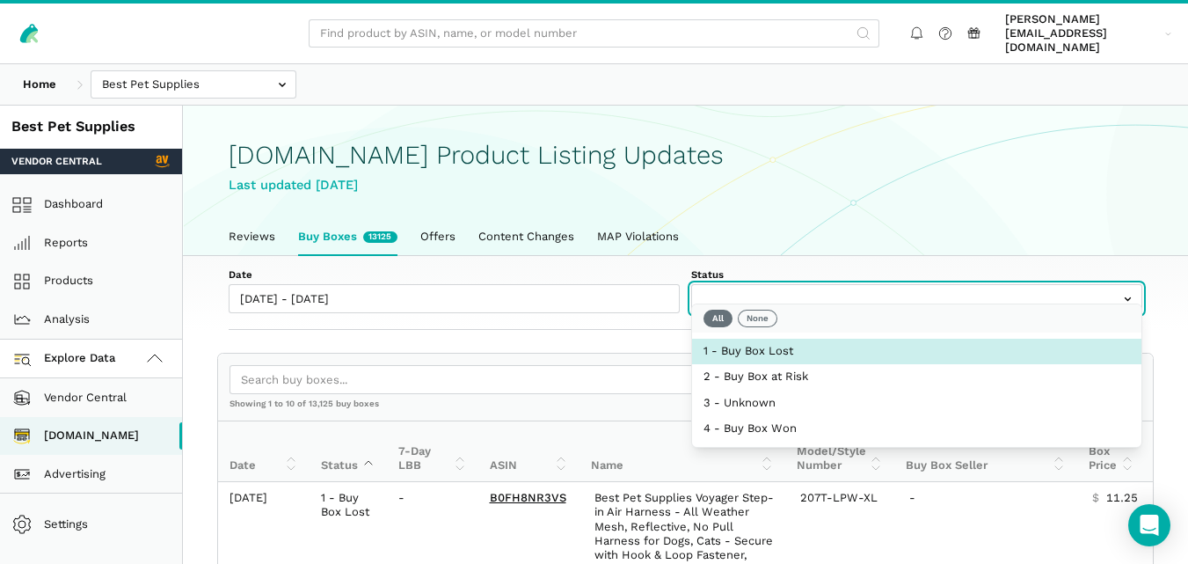
select select "1 - Buy Box Lost"
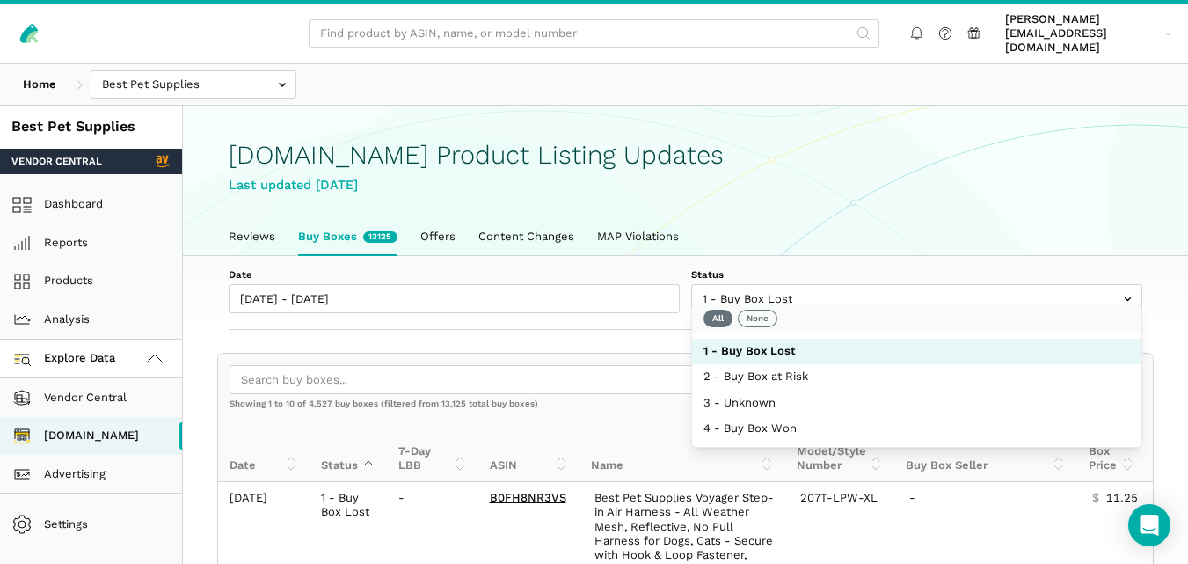
click at [636, 310] on div "Date [DATE] - [DATE] Status 1 - Buy Box Lost 2 - Buy Box at Risk 3 - Unknown 4 …" at bounding box center [686, 293] width 1006 height 75
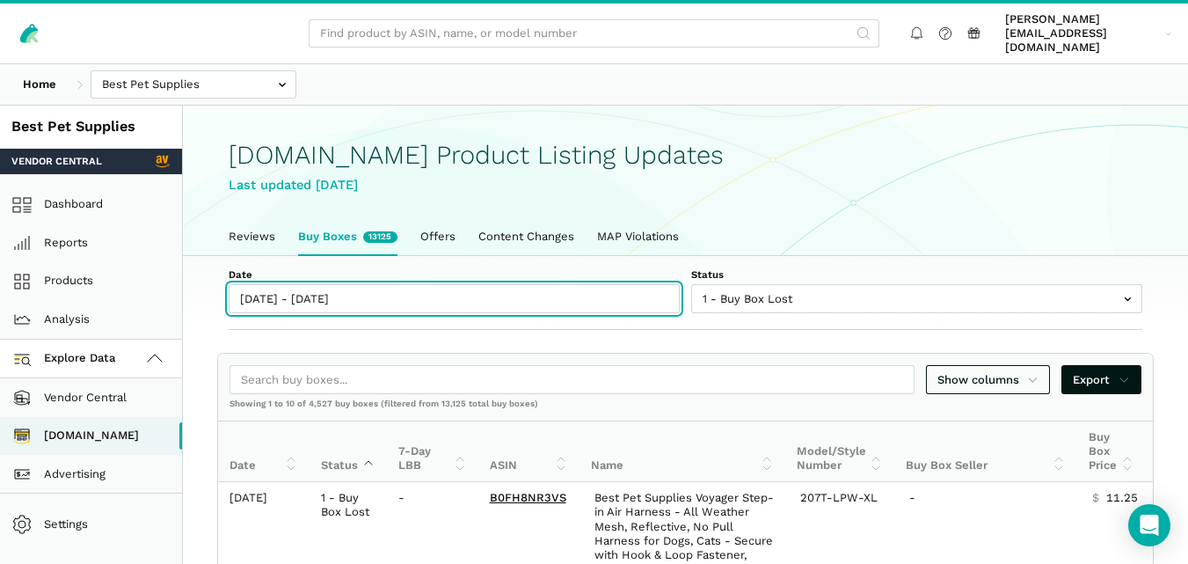
type input "[DATE]"
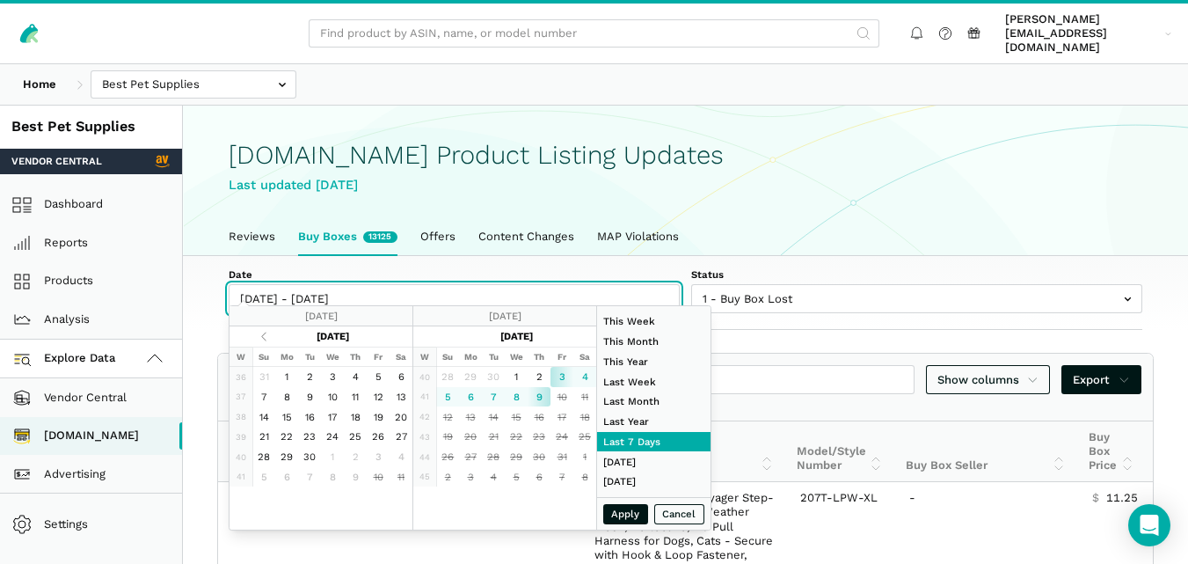
click at [336, 292] on input "[DATE] - [DATE]" at bounding box center [454, 298] width 451 height 29
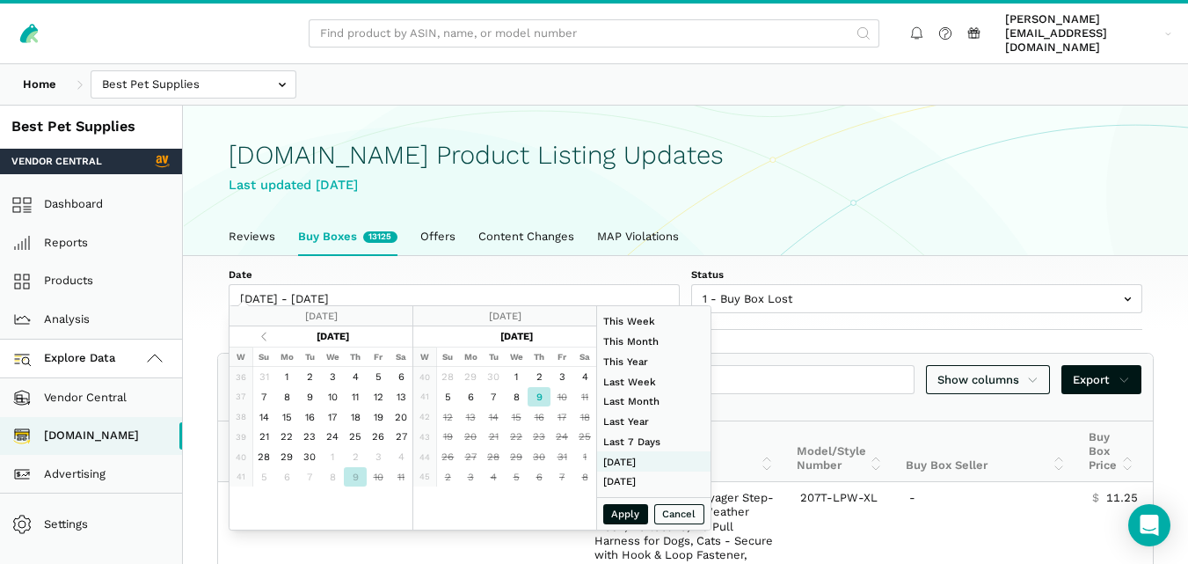
type input "[DATE]"
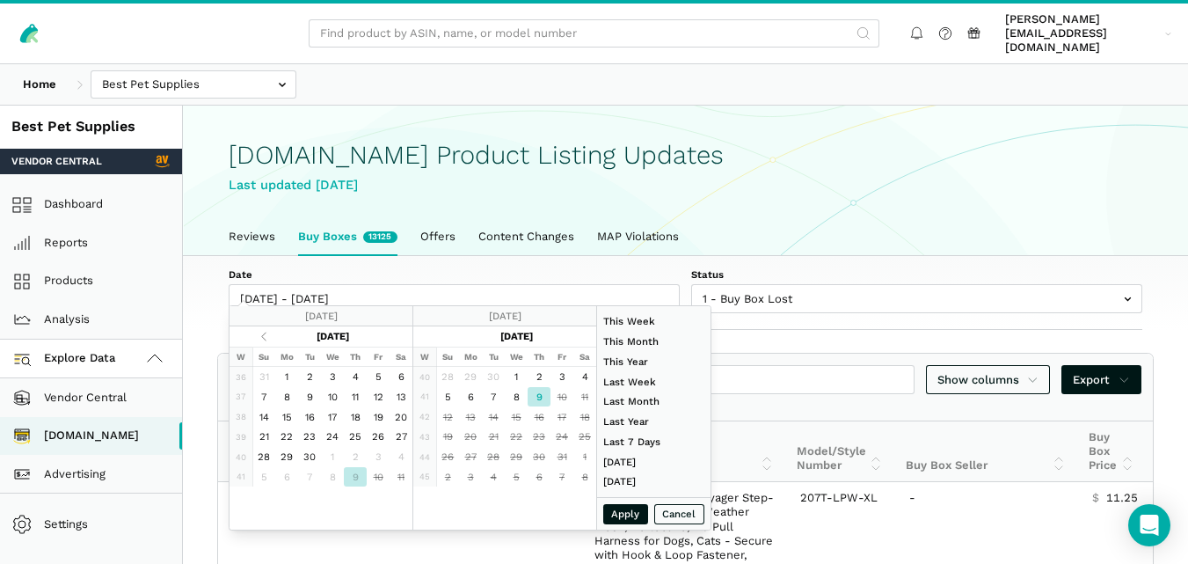
type input "[DATE]"
click at [632, 516] on button "Apply" at bounding box center [626, 514] width 46 height 20
type input "[DATE] - [DATE]"
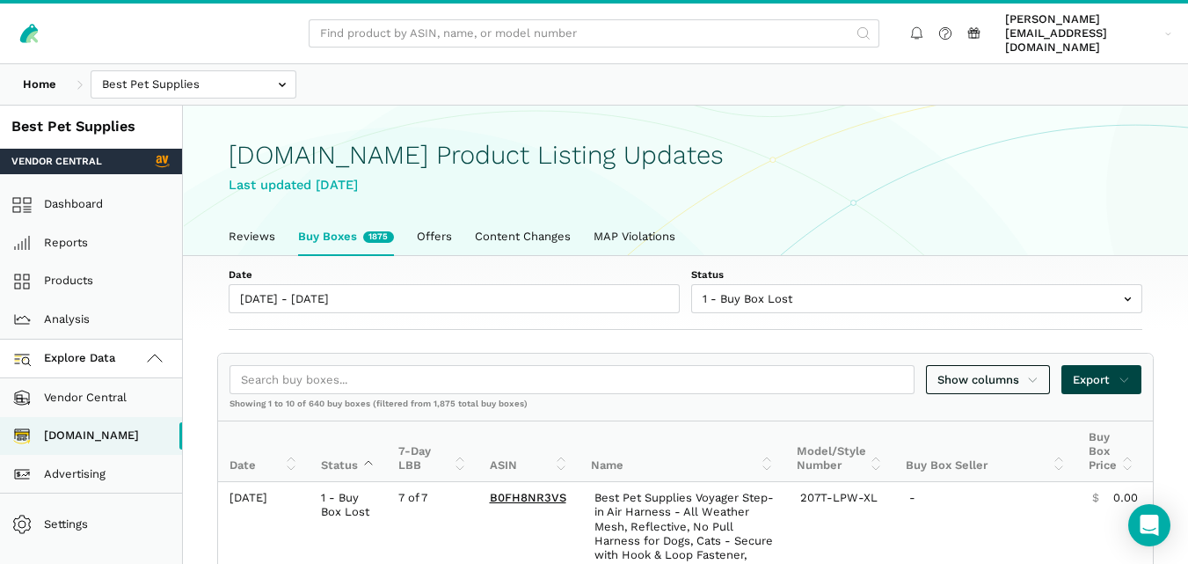
click at [1128, 371] on icon at bounding box center [1124, 380] width 11 height 18
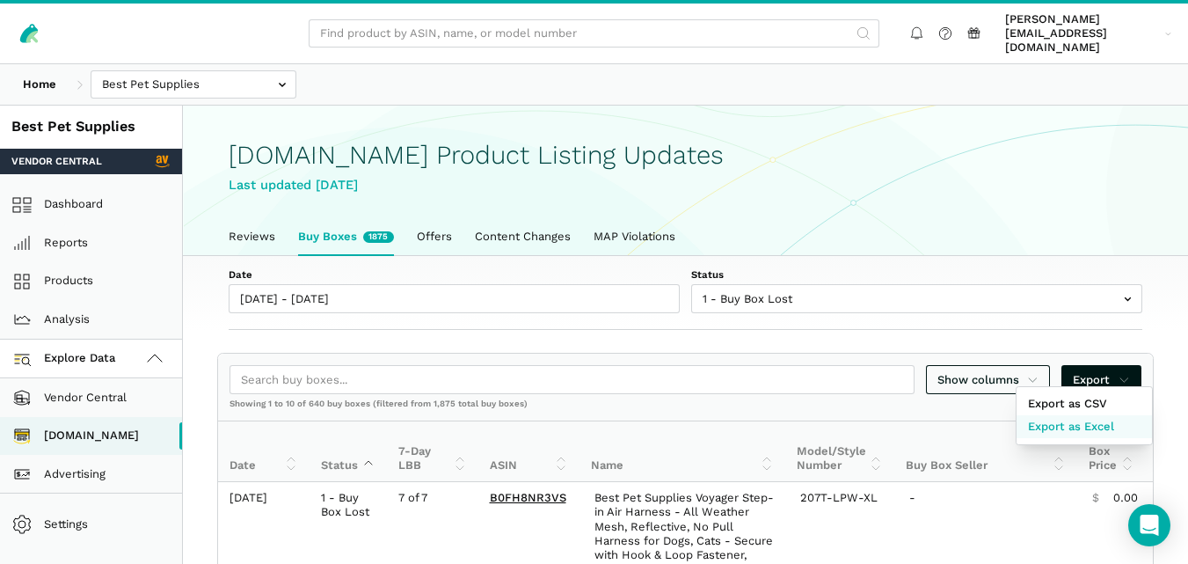
click at [1083, 421] on span "Export as Excel" at bounding box center [1071, 427] width 86 height 18
